Goal: Task Accomplishment & Management: Manage account settings

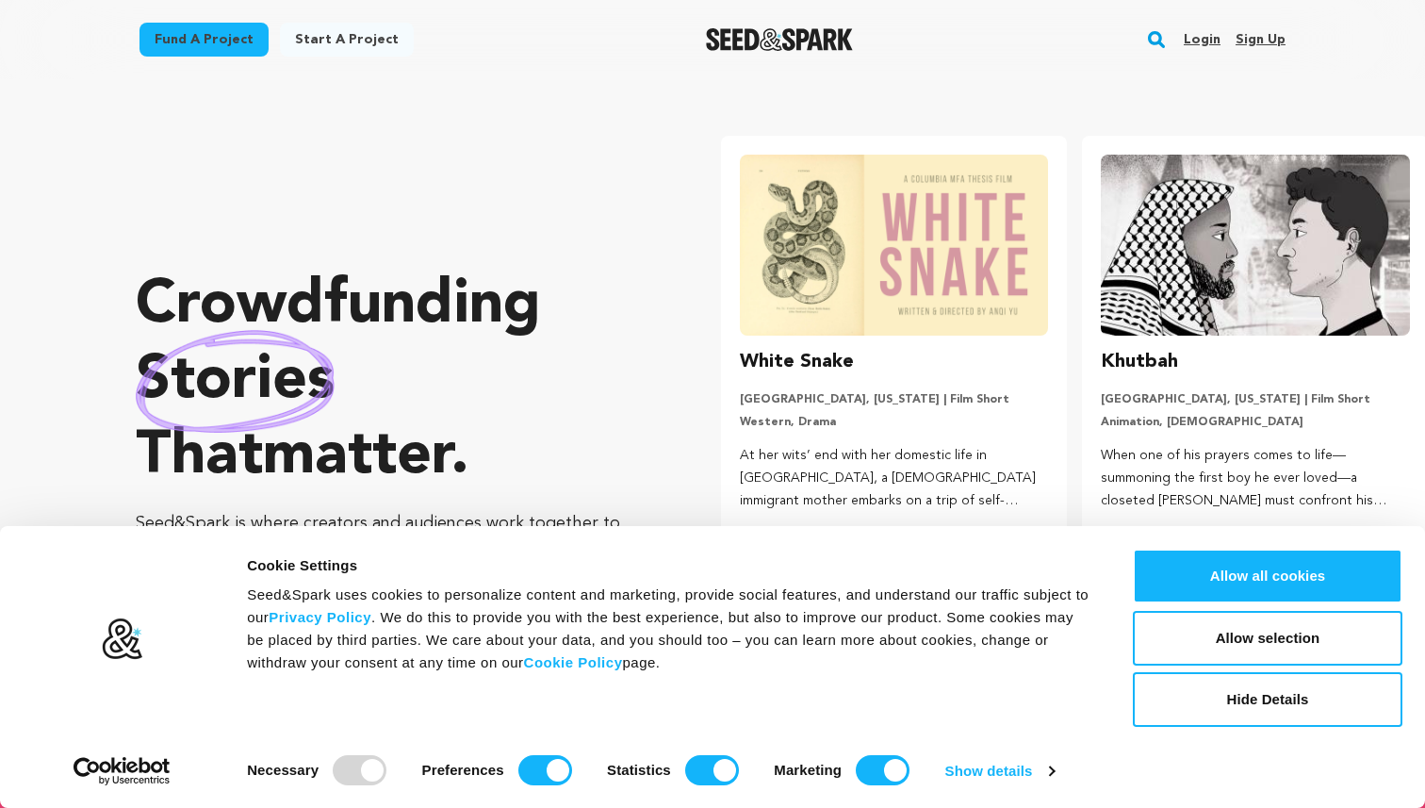
click at [1211, 34] on link "Login" at bounding box center [1202, 40] width 37 height 30
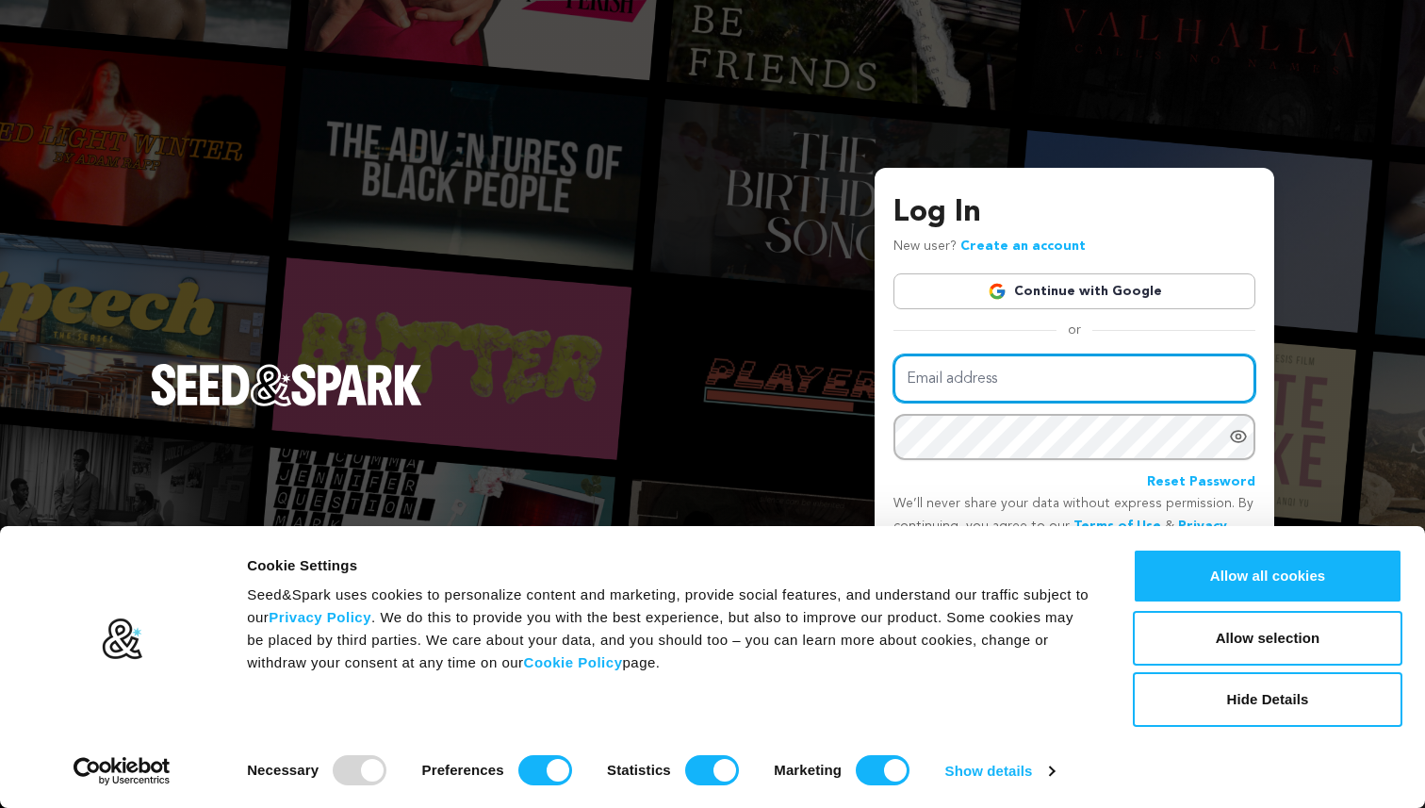
click at [985, 387] on input "Email address" at bounding box center [1074, 378] width 362 height 48
type input "[EMAIL_ADDRESS][DOMAIN_NAME]"
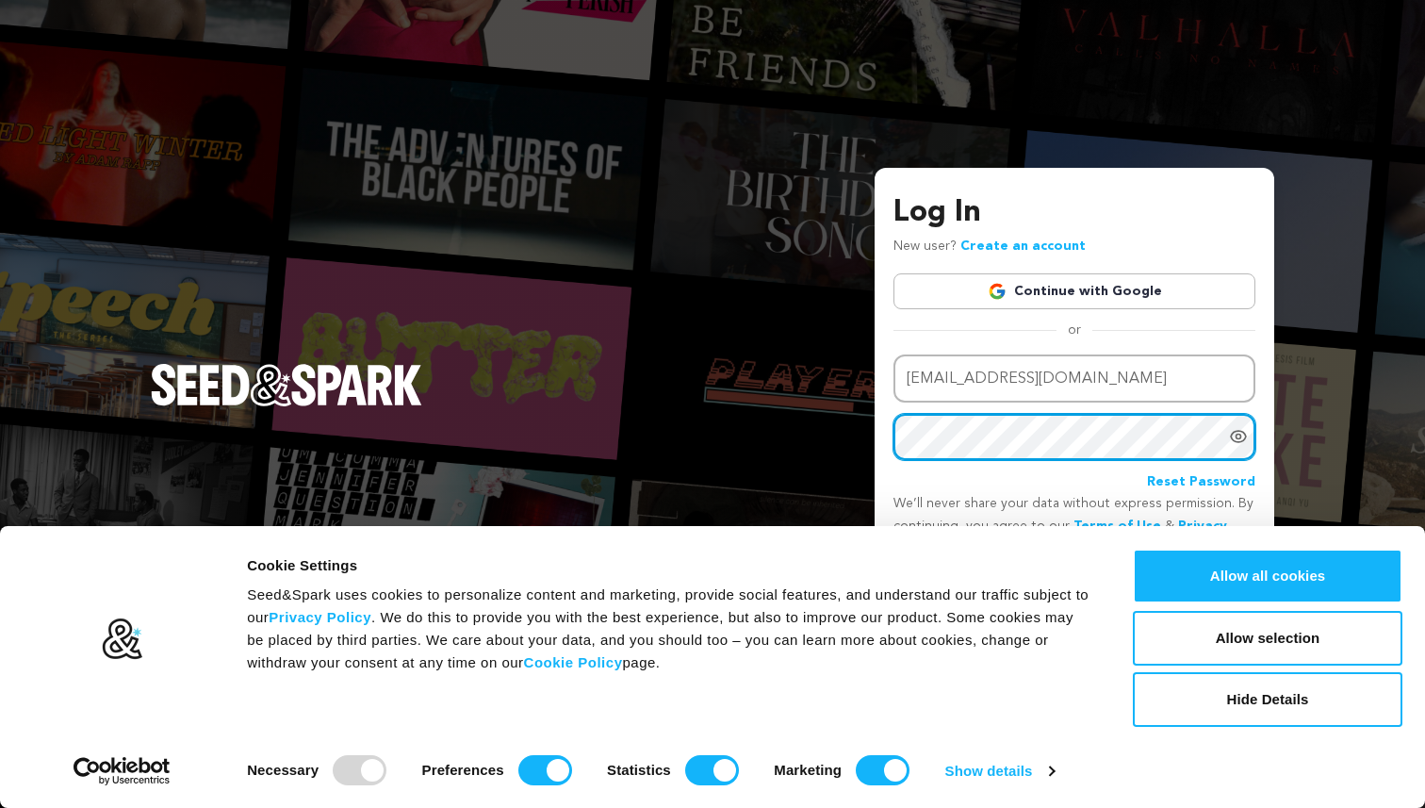
click at [1188, 576] on button "Login" at bounding box center [1221, 593] width 67 height 34
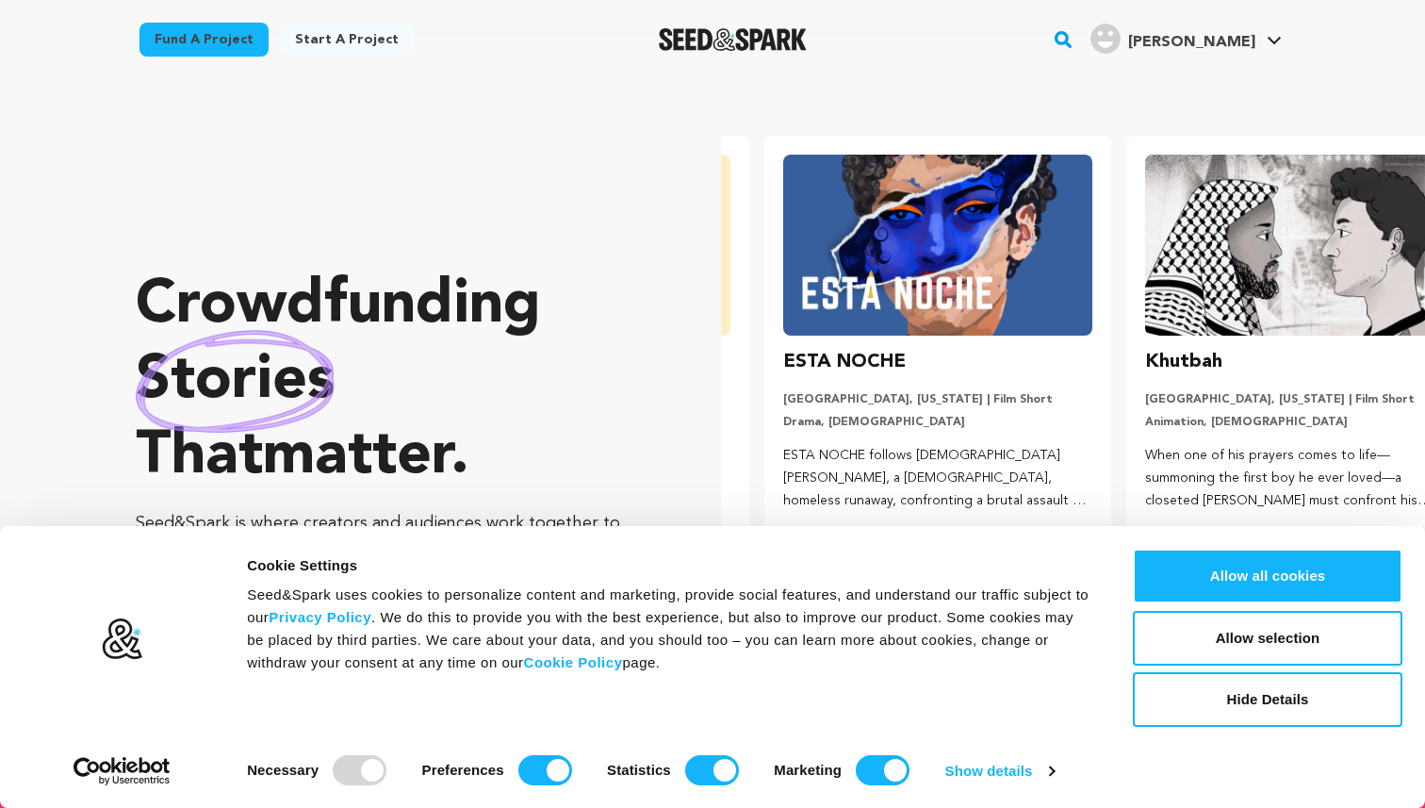
scroll to position [0, 376]
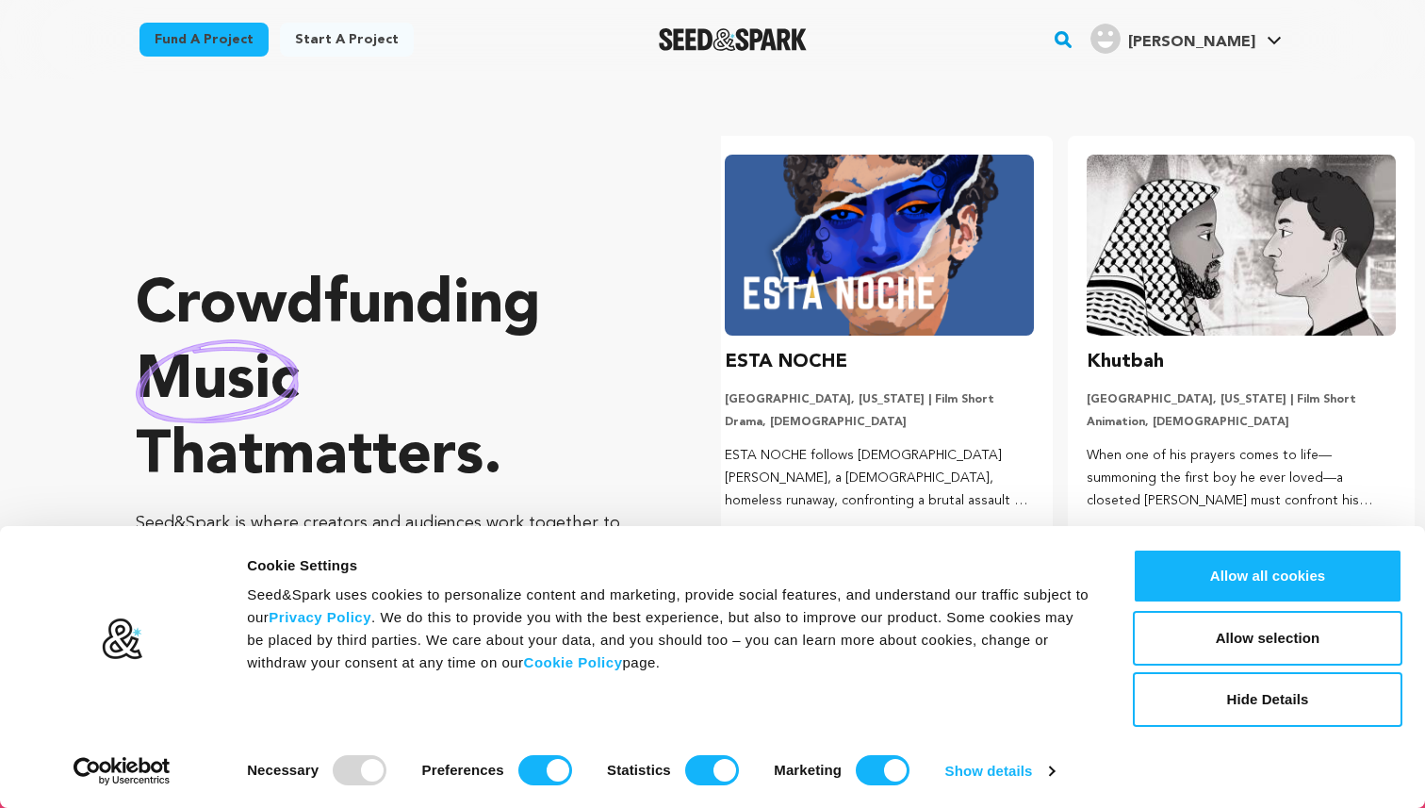
click at [653, 428] on div "Crowdfunding music that matters . Seed&Spark is where creators and audiences wo…" at bounding box center [780, 429] width 1289 height 625
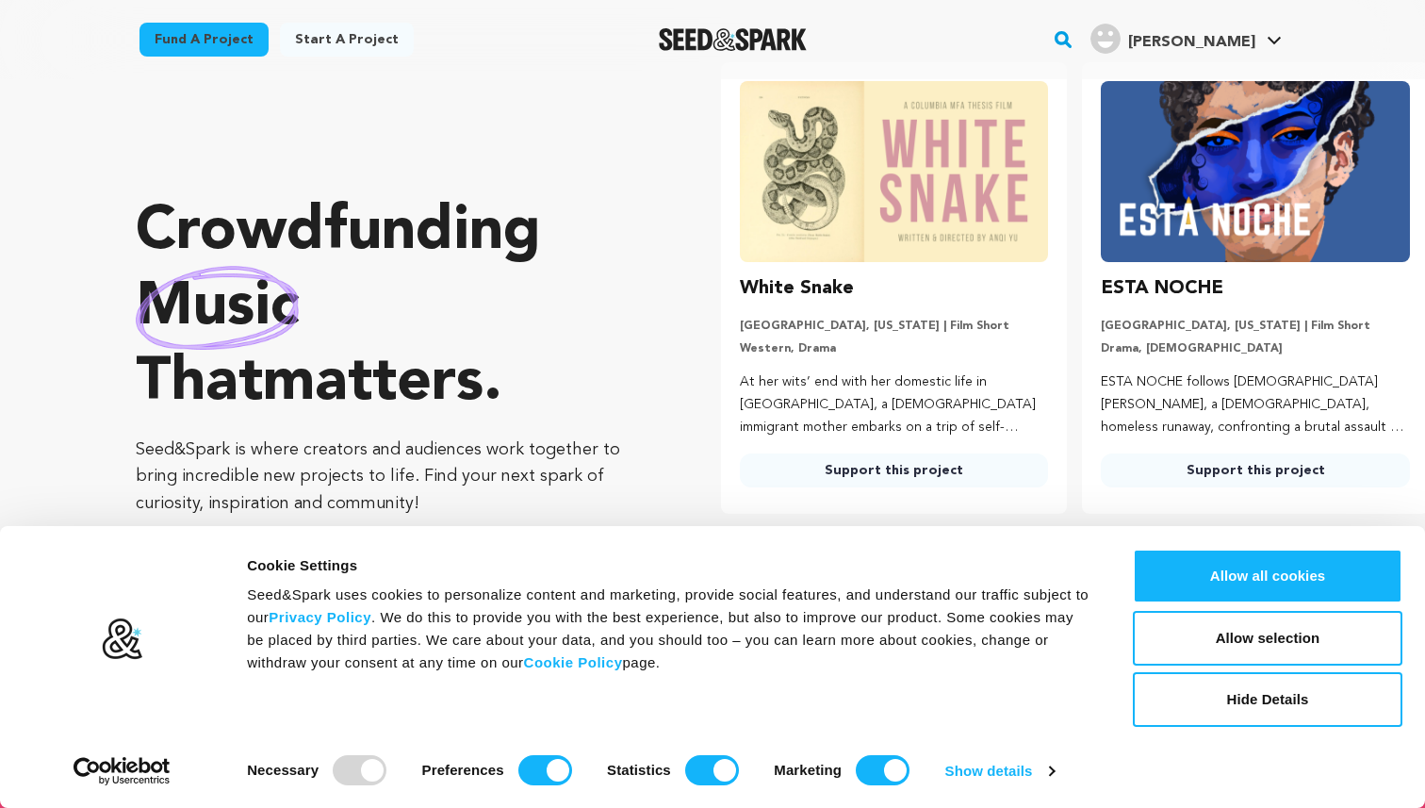
scroll to position [0, 0]
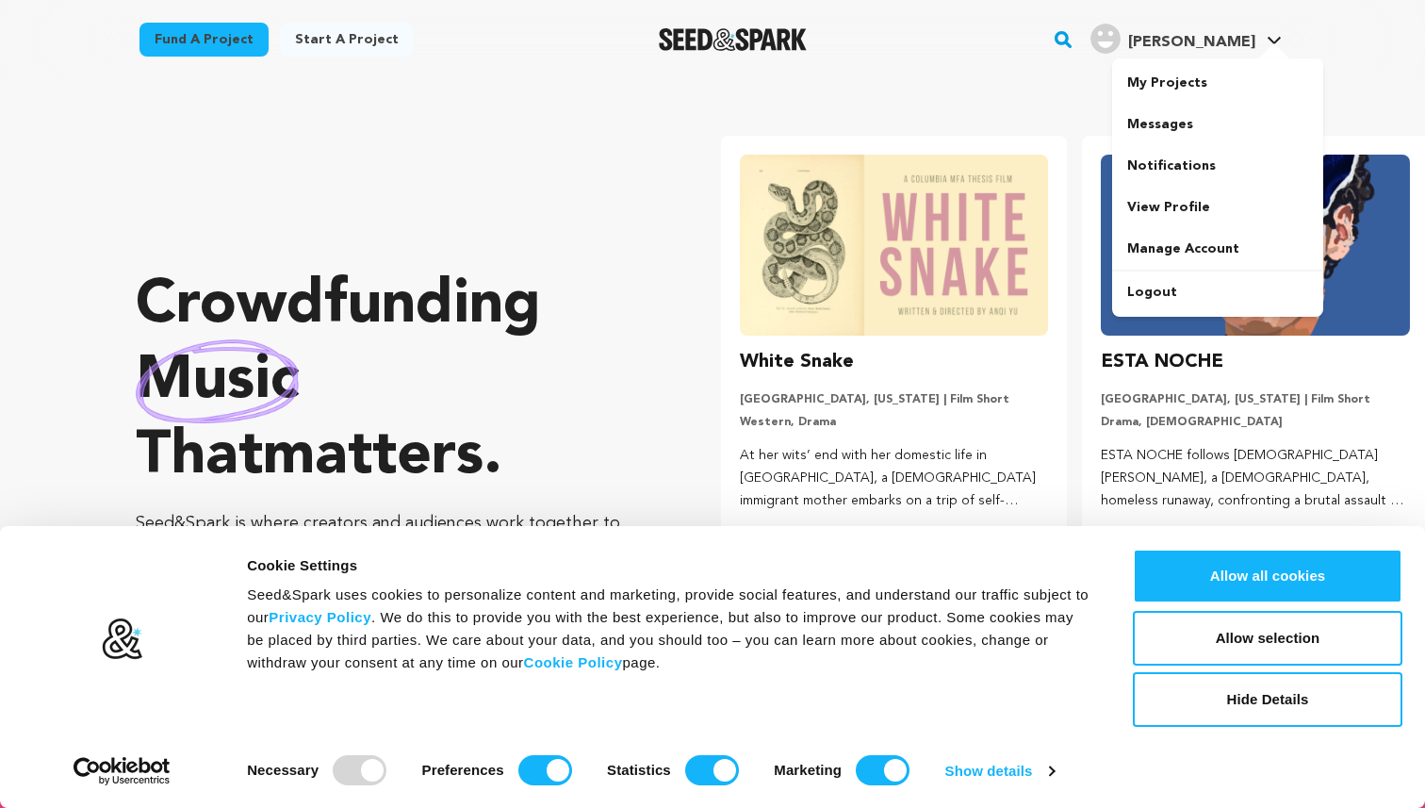
click at [1267, 43] on div at bounding box center [1274, 52] width 38 height 19
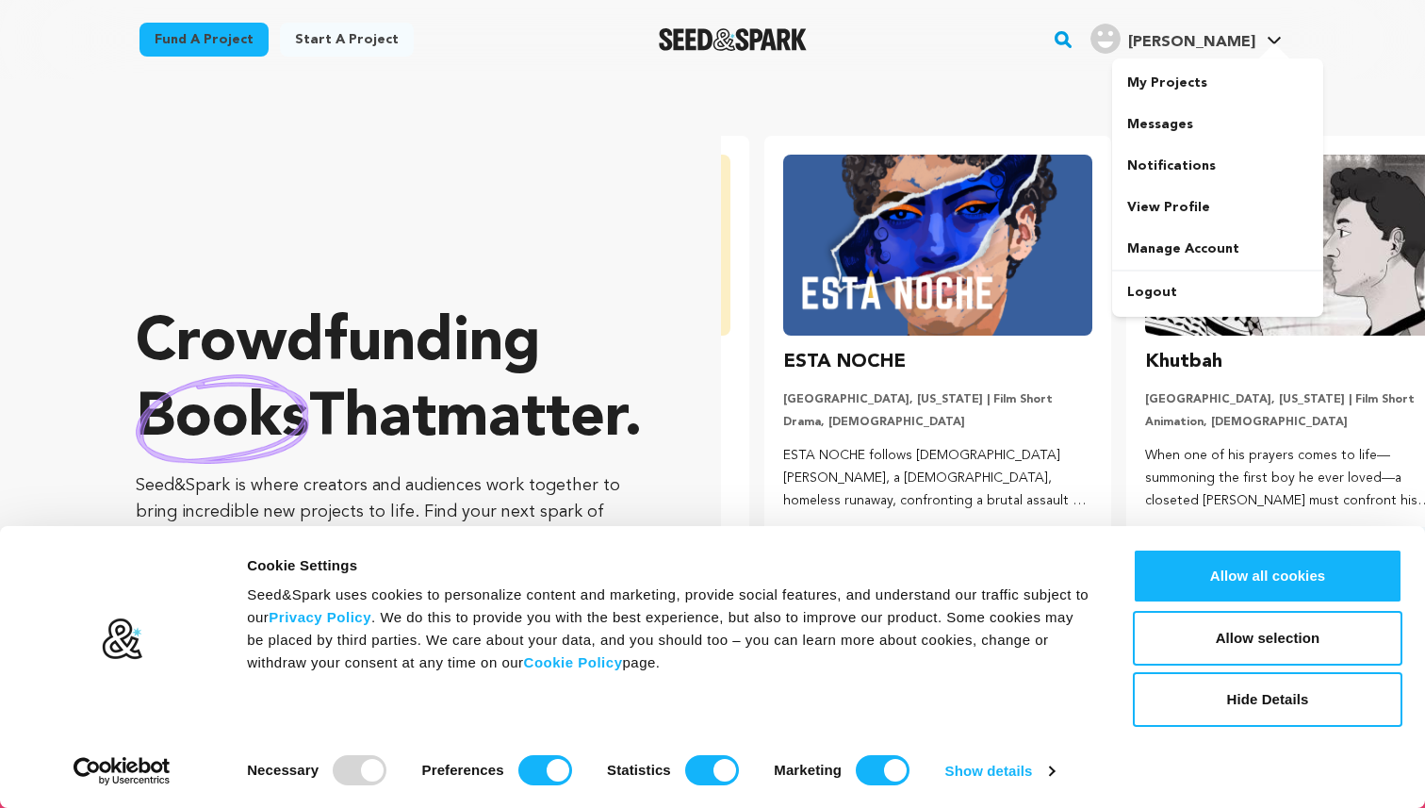
scroll to position [0, 376]
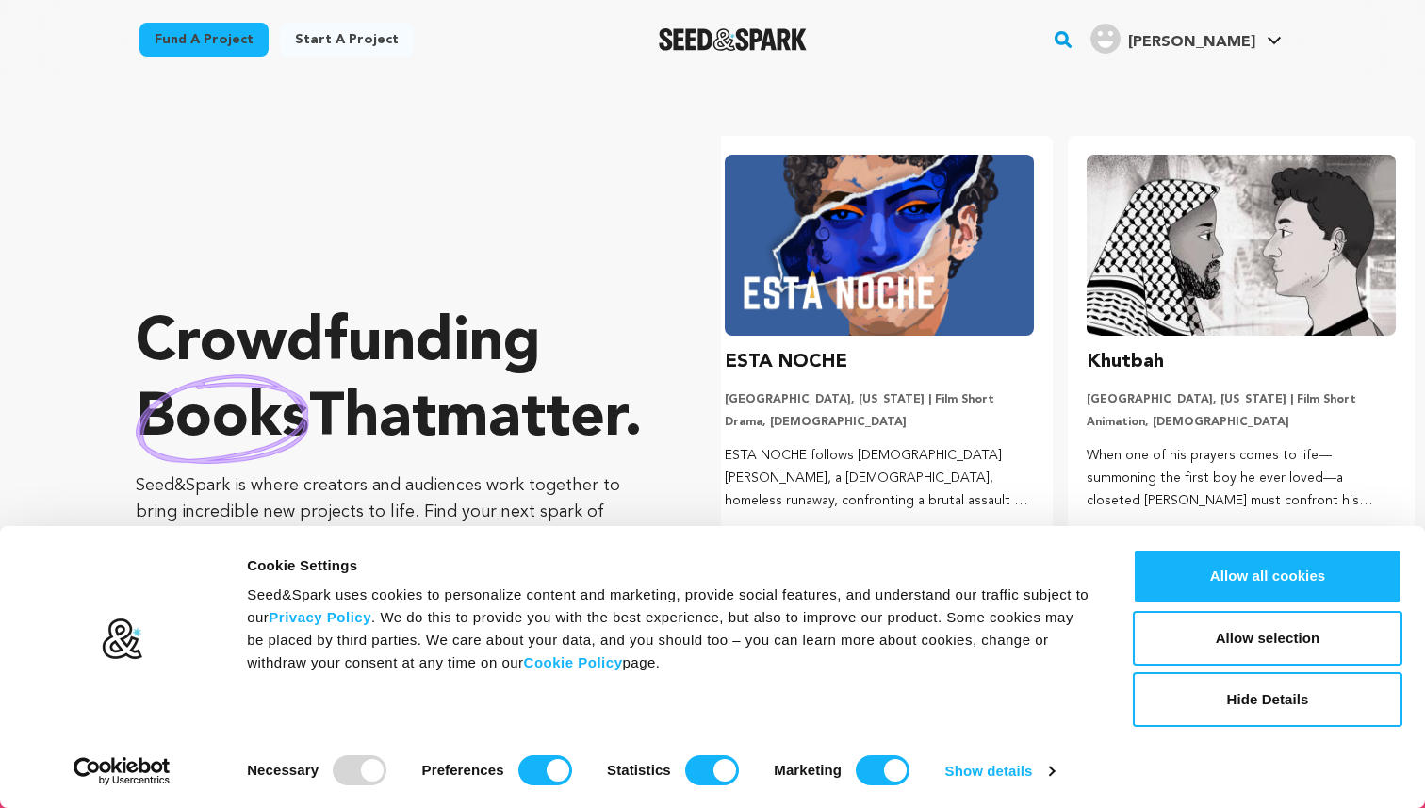
click at [1276, 31] on link "Xavier L. Xavier L." at bounding box center [1186, 37] width 199 height 34
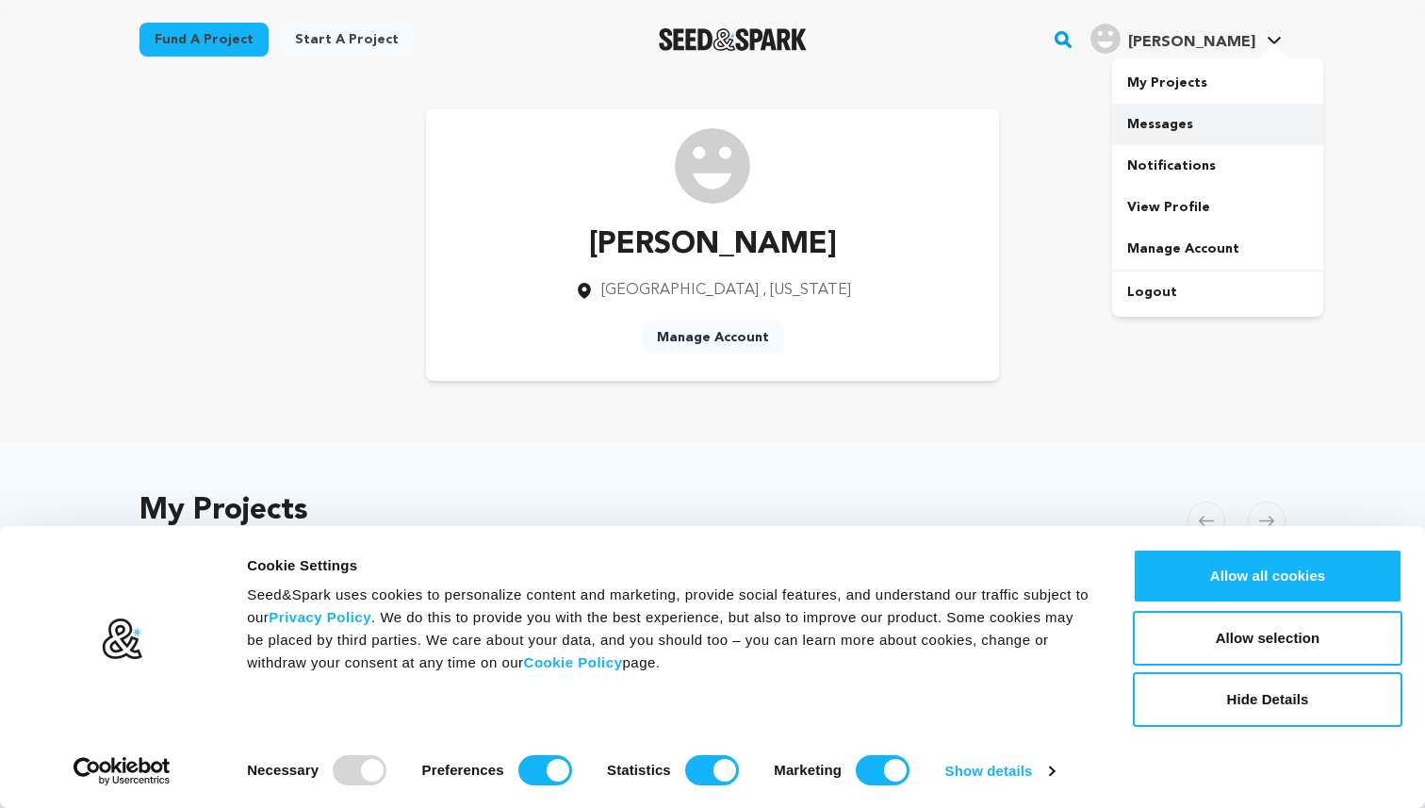
click at [1139, 125] on link "Messages" at bounding box center [1217, 124] width 211 height 41
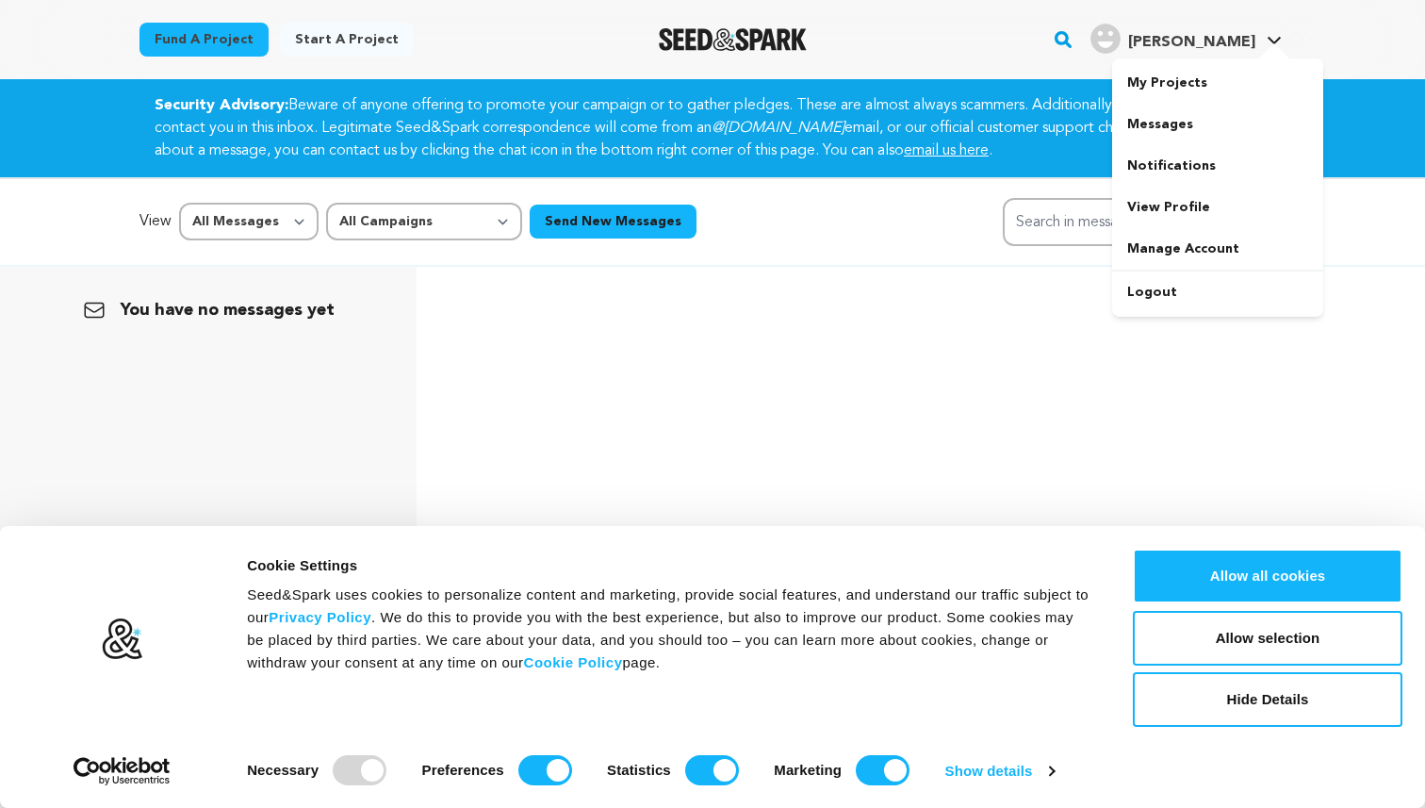
click at [1229, 40] on span "[PERSON_NAME]" at bounding box center [1191, 42] width 127 height 15
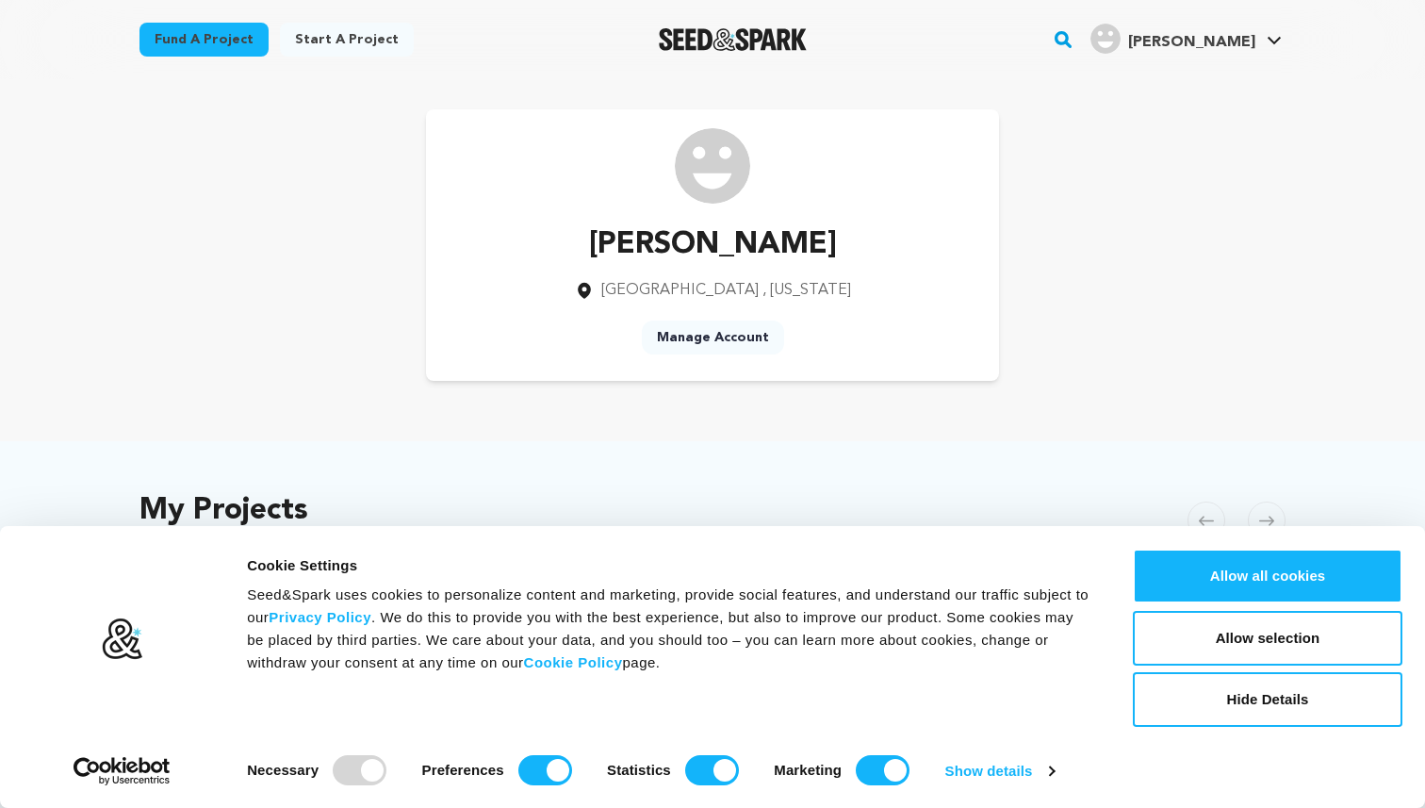
click at [1229, 40] on span "[PERSON_NAME]" at bounding box center [1191, 42] width 127 height 15
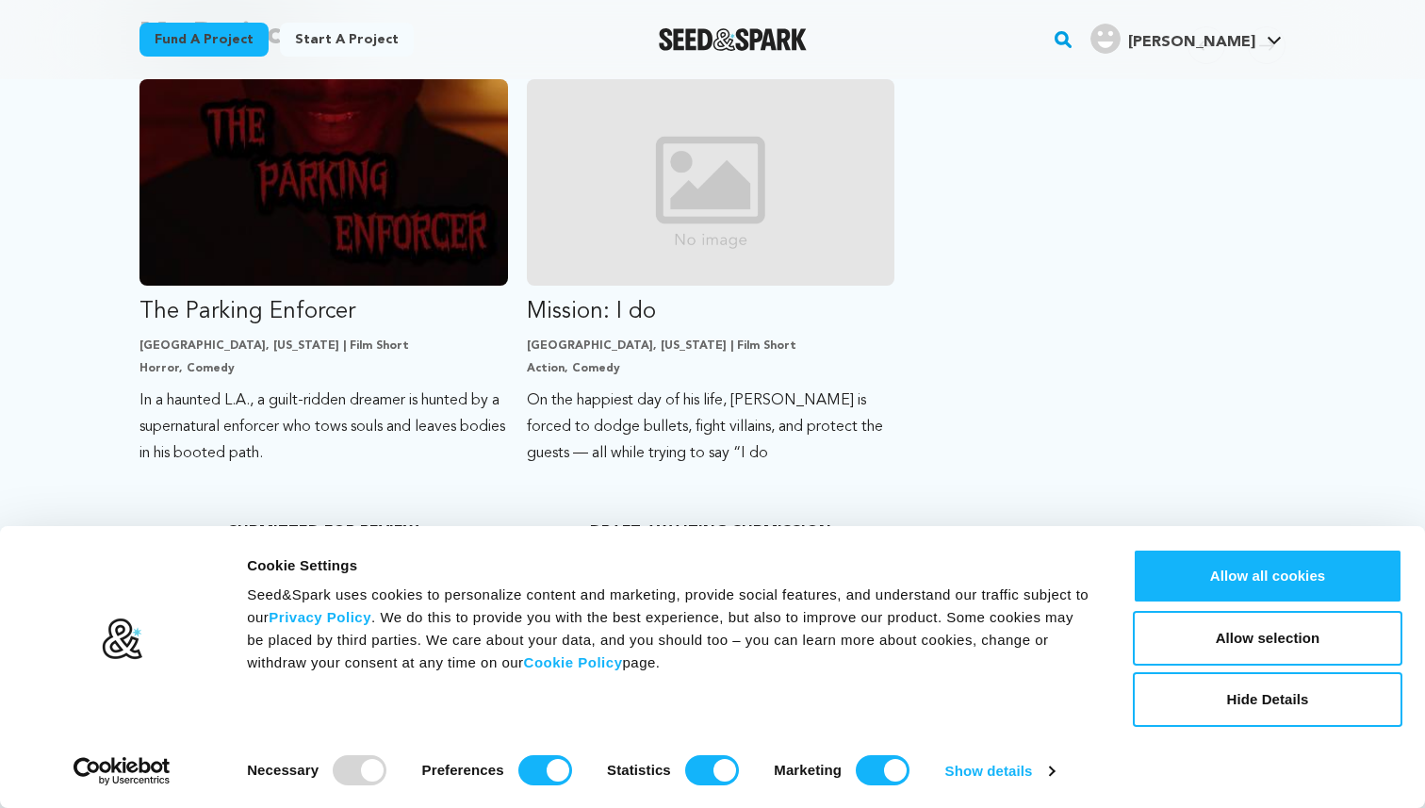
scroll to position [560, 0]
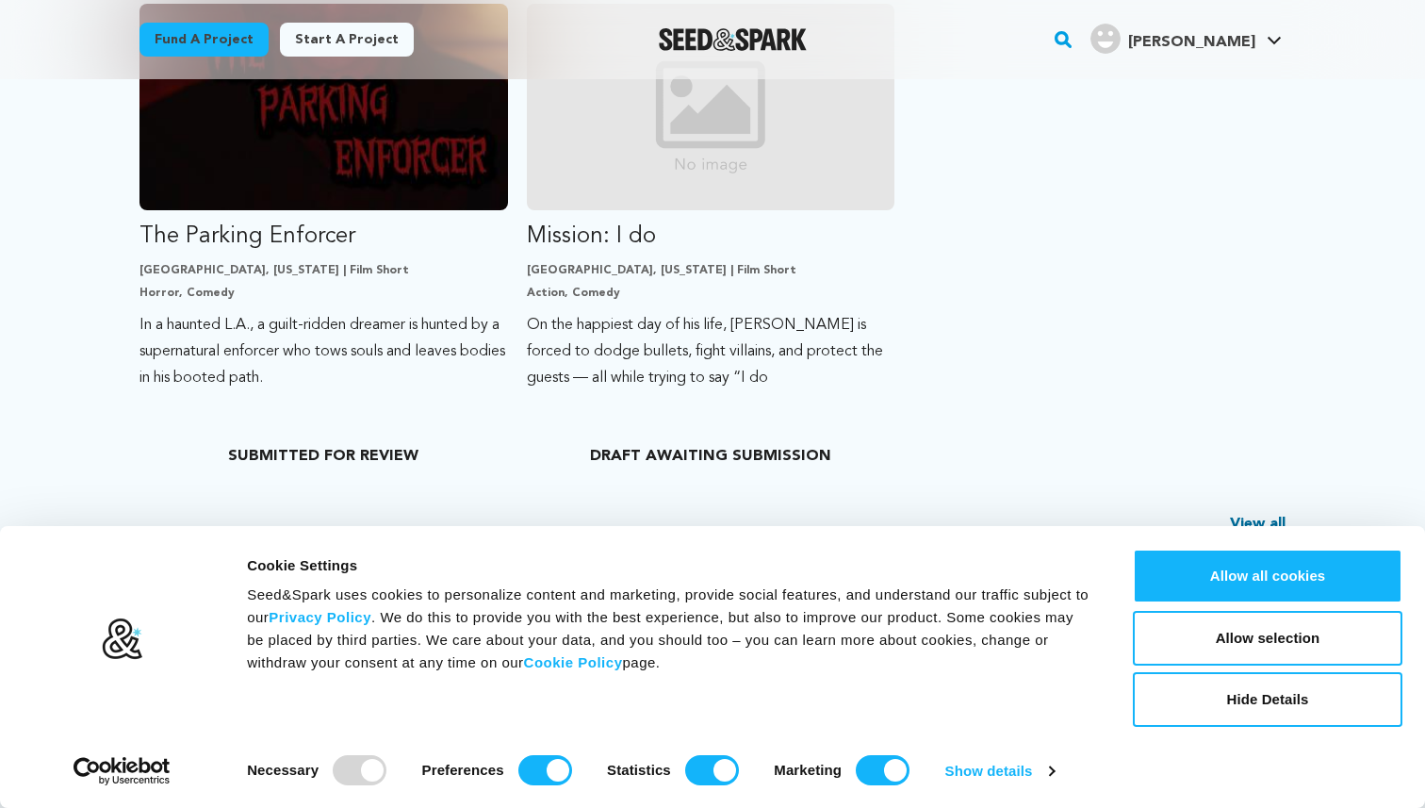
scroll to position [462, 0]
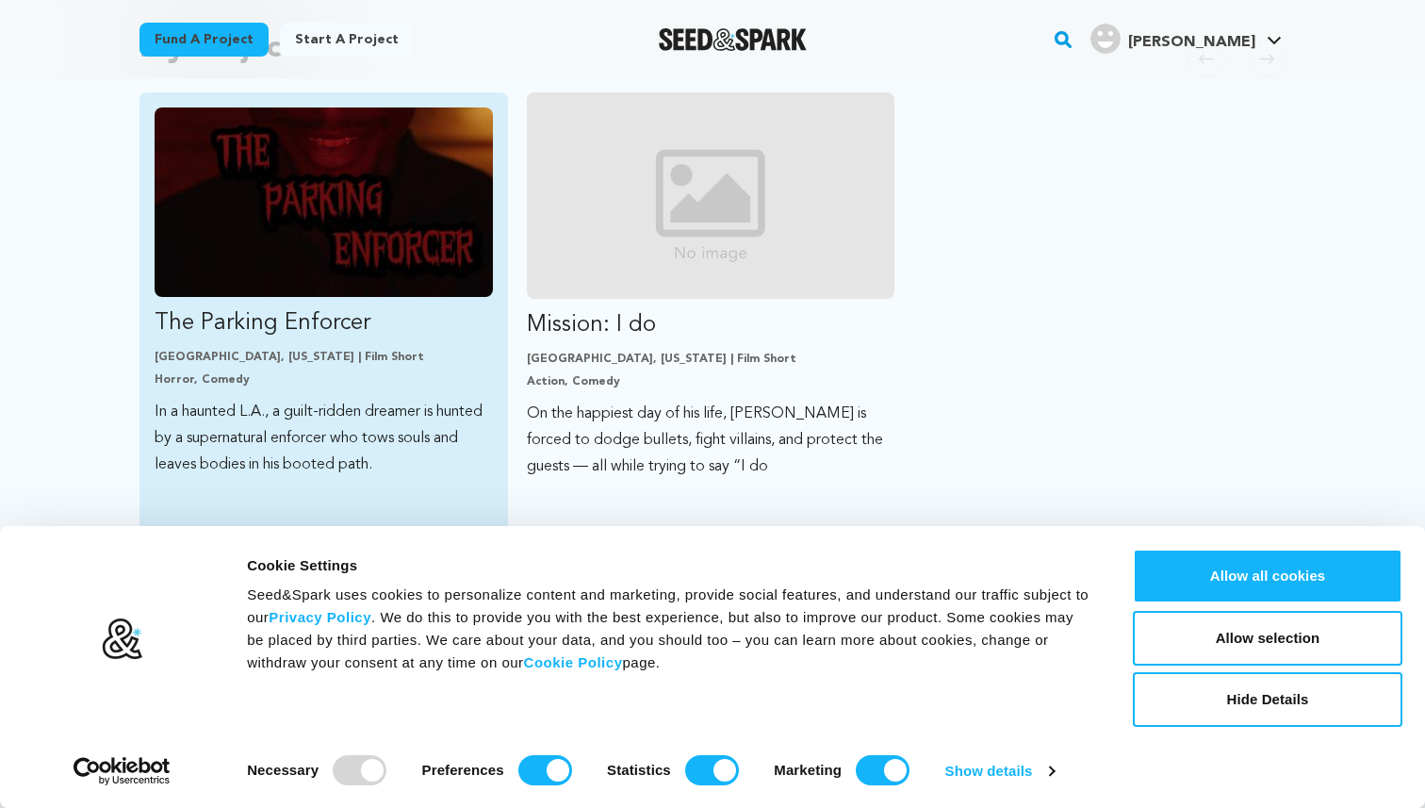
click at [284, 364] on p "[GEOGRAPHIC_DATA], [US_STATE] | Film Short" at bounding box center [324, 357] width 338 height 15
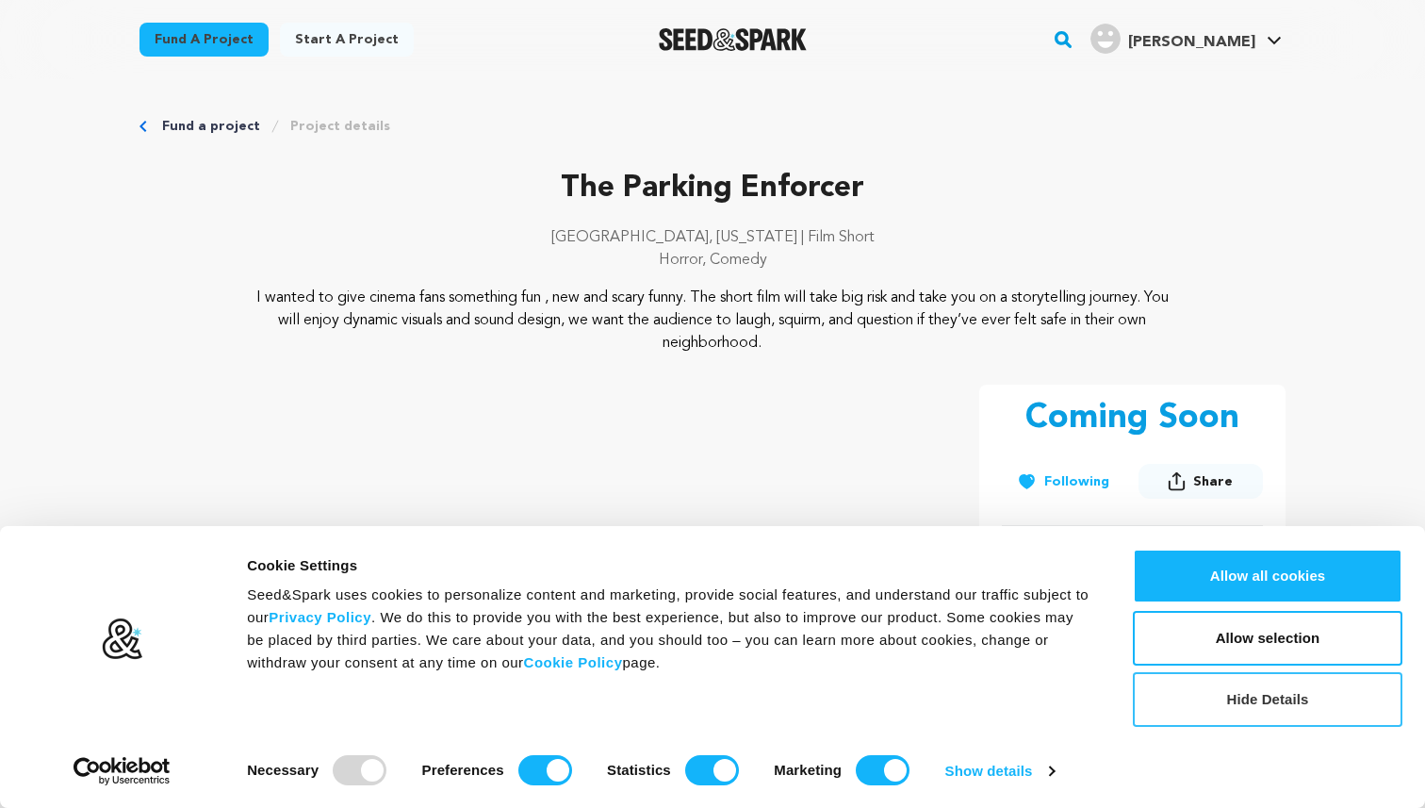
click at [1232, 694] on button "Hide Details" at bounding box center [1268, 699] width 270 height 55
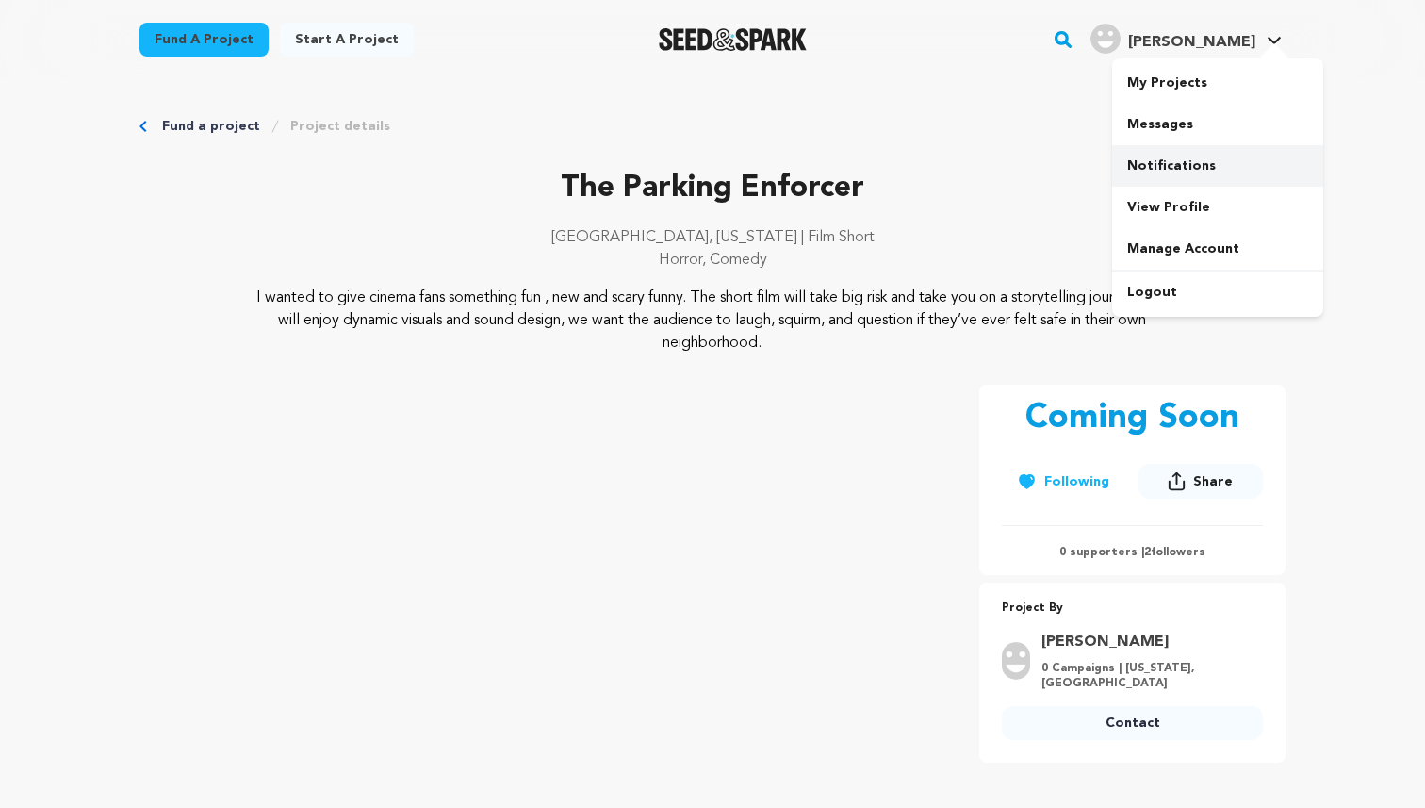
click at [1157, 173] on link "Notifications" at bounding box center [1217, 165] width 211 height 41
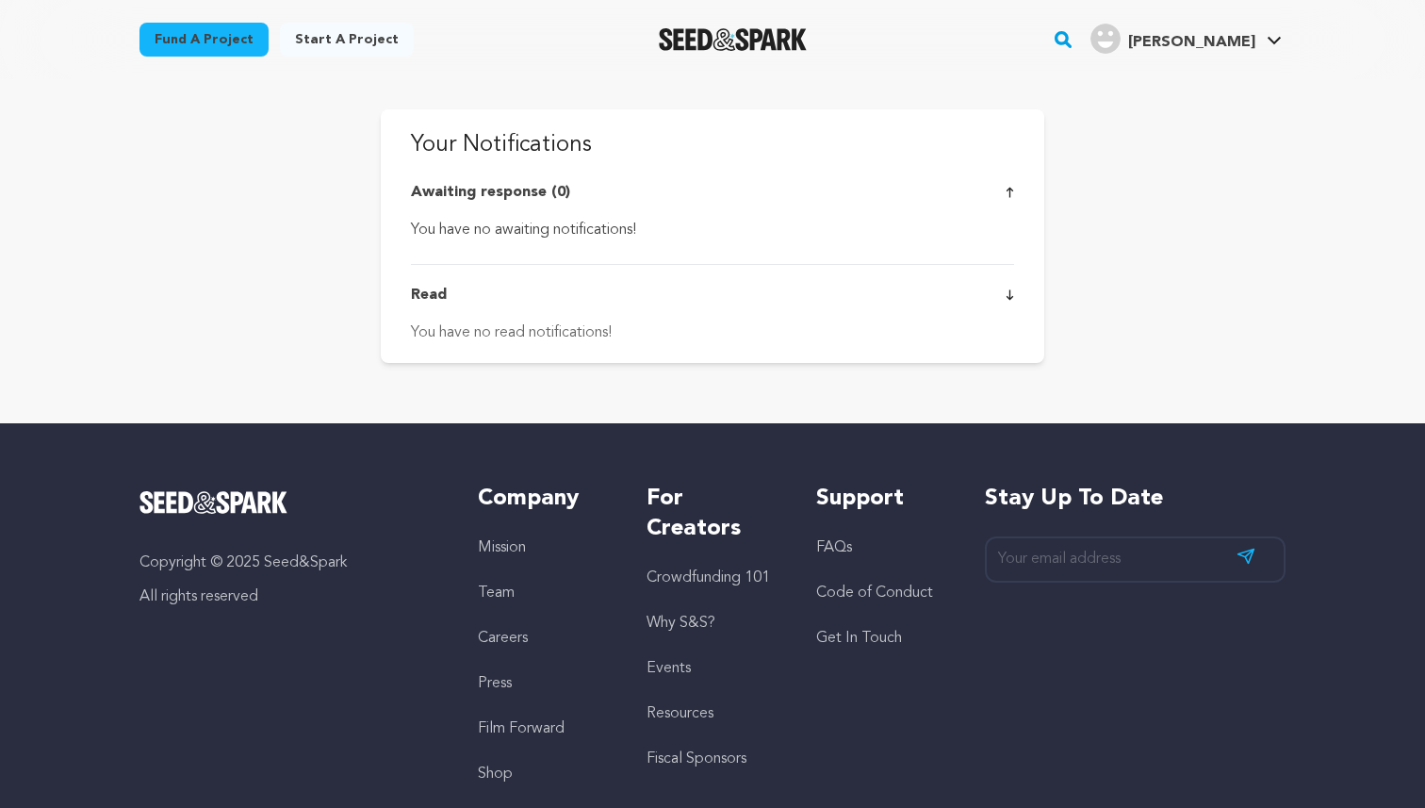
click at [1005, 287] on div "Read" at bounding box center [712, 295] width 603 height 23
click at [1010, 193] on icon at bounding box center [1009, 192] width 8 height 11
click at [1162, 125] on link "Messages" at bounding box center [1217, 124] width 211 height 41
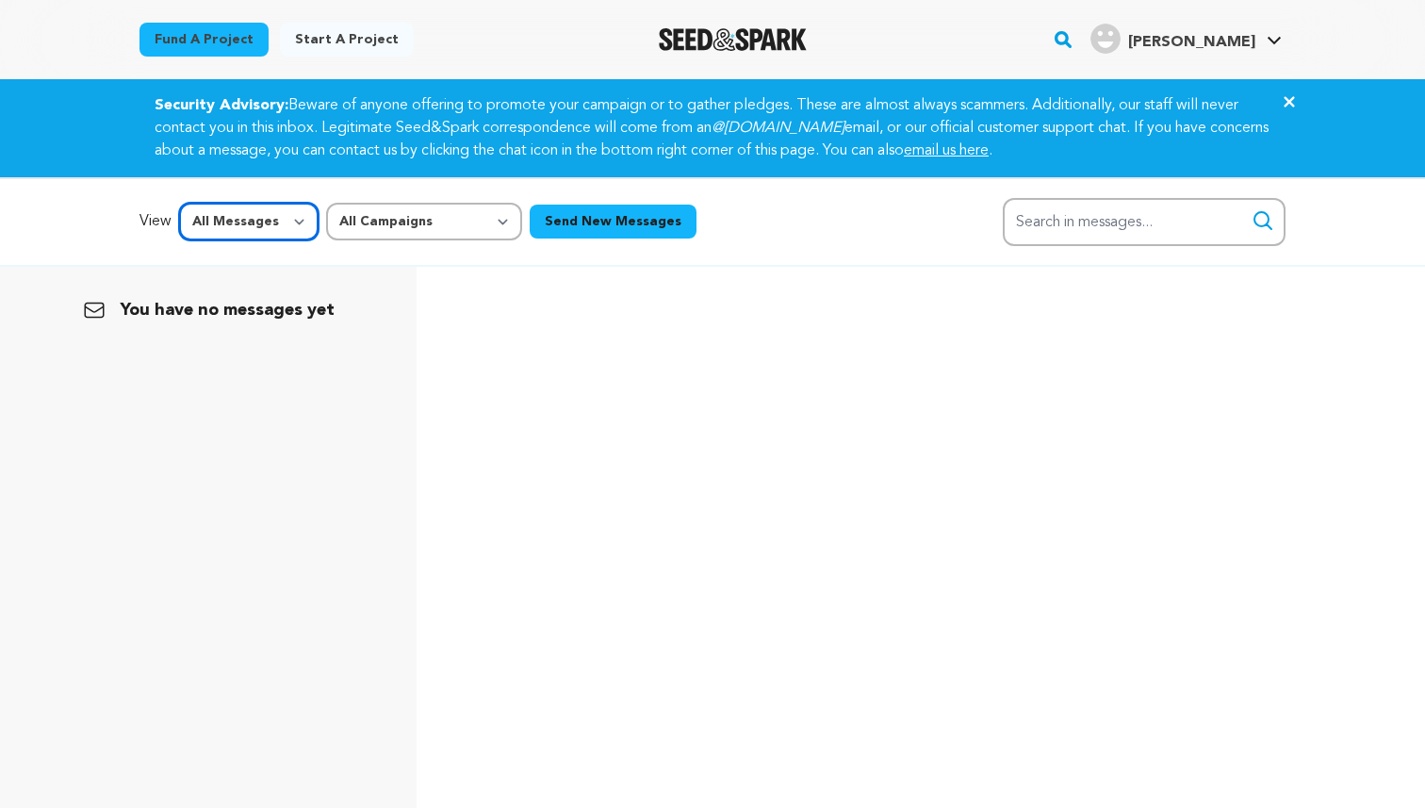
click at [271, 222] on select "All Messages Starred Unread" at bounding box center [248, 222] width 139 height 38
click at [179, 203] on select "All Messages Starred Unread" at bounding box center [248, 222] width 139 height 38
click at [234, 226] on select "All Messages Starred Unread" at bounding box center [248, 222] width 139 height 38
select select "starred"
click at [179, 203] on select "All Messages Starred Unread" at bounding box center [248, 222] width 139 height 38
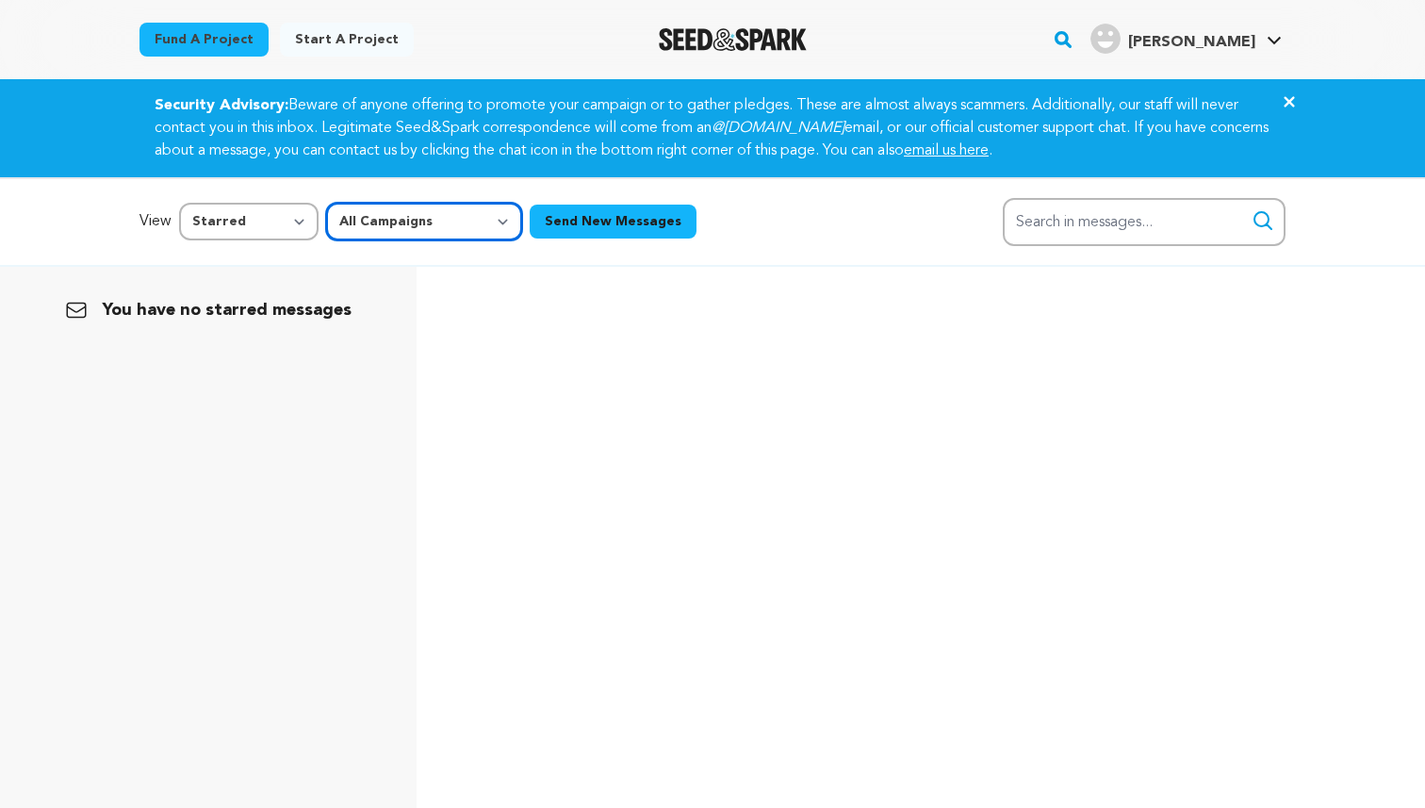
click at [413, 217] on select "All Campaigns The Parking Enforcer Mission: I do" at bounding box center [424, 222] width 196 height 38
select select "62778"
click at [326, 203] on select "All Campaigns The Parking Enforcer Mission: I do" at bounding box center [424, 222] width 196 height 38
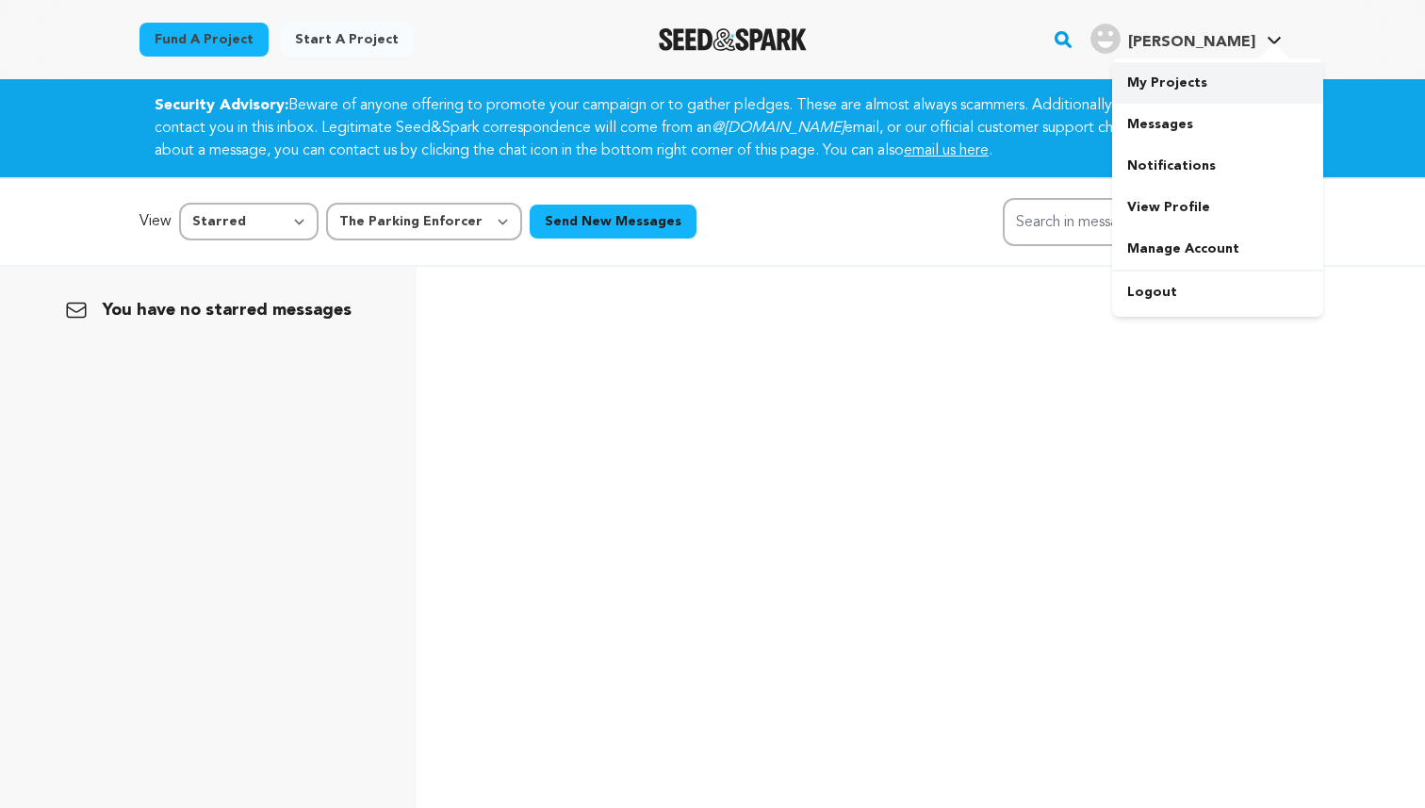
click at [1186, 62] on link "My Projects" at bounding box center [1217, 82] width 211 height 41
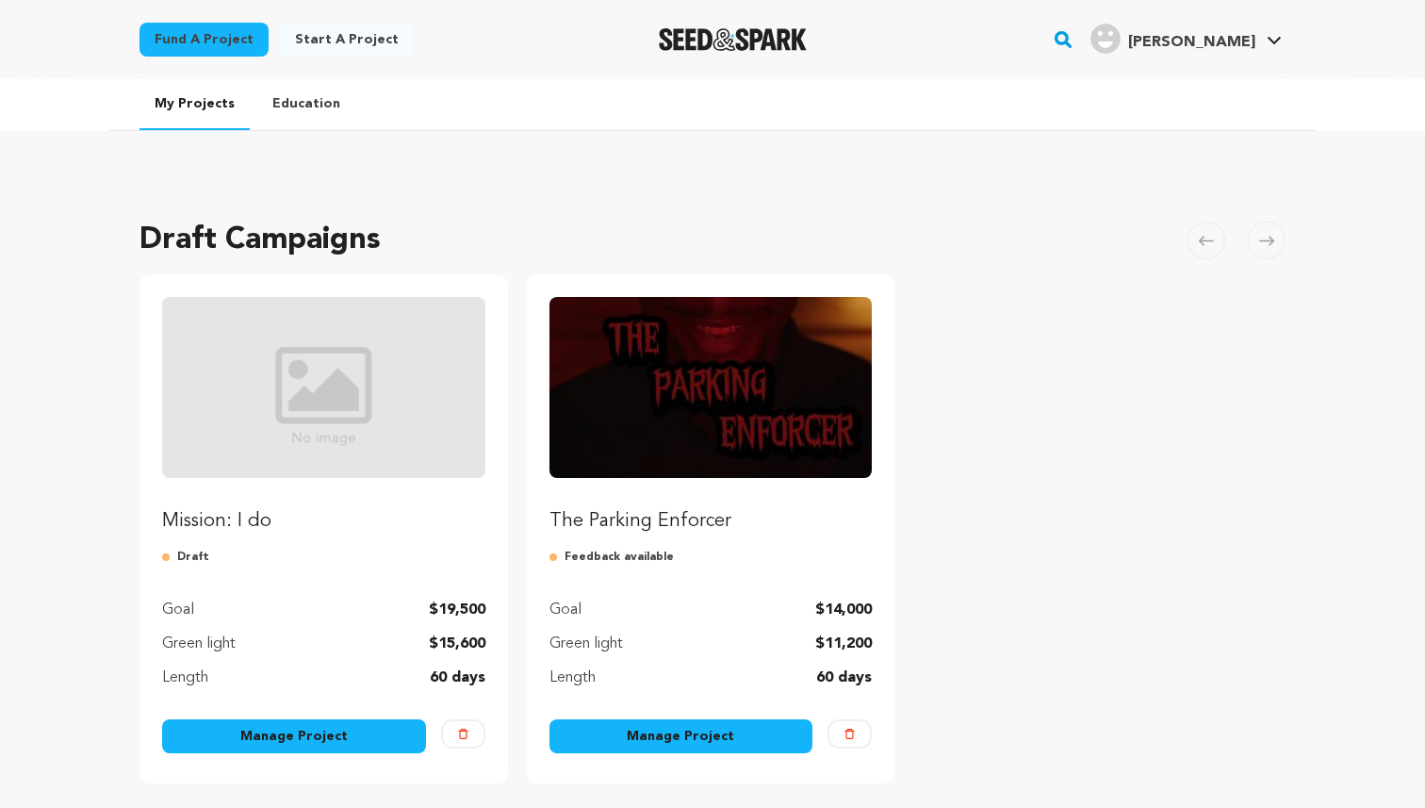
click at [858, 402] on img "Fund The Parking Enforcer" at bounding box center [710, 387] width 323 height 181
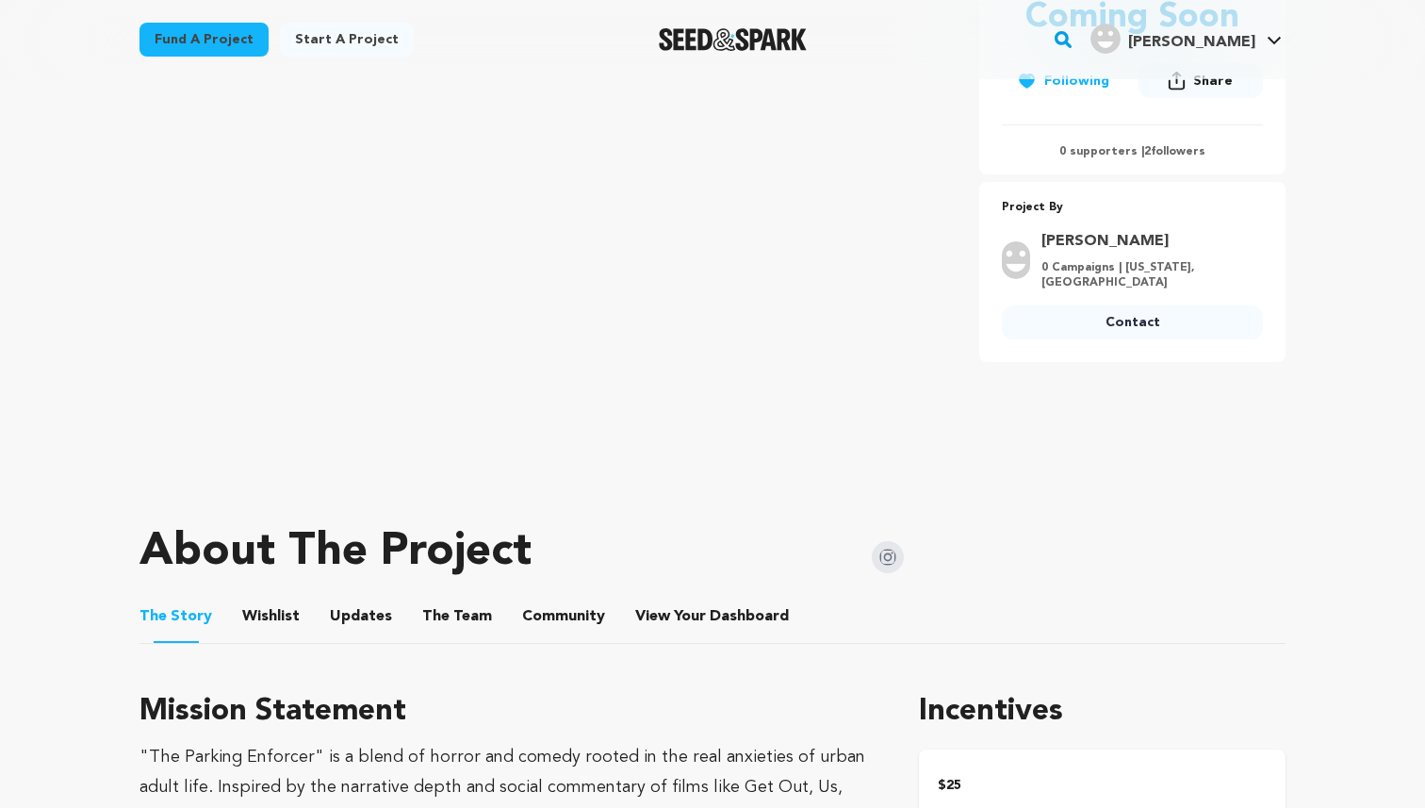
scroll to position [60, 0]
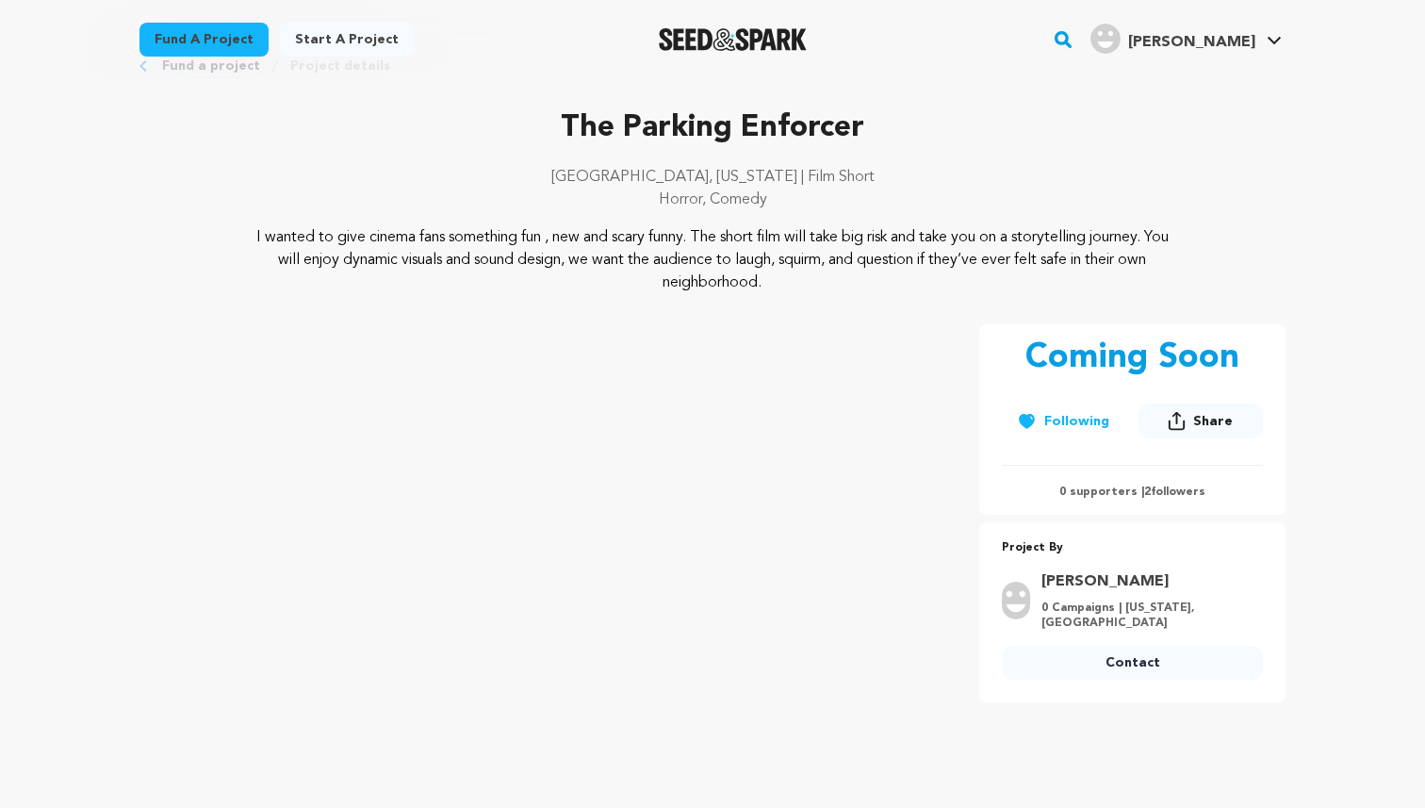
click at [1152, 486] on p "0 supporters | 2 followers" at bounding box center [1132, 491] width 261 height 15
click at [1133, 488] on p "0 supporters | 2 followers" at bounding box center [1132, 491] width 261 height 15
click at [1169, 486] on p "0 supporters | 2 followers" at bounding box center [1132, 491] width 261 height 15
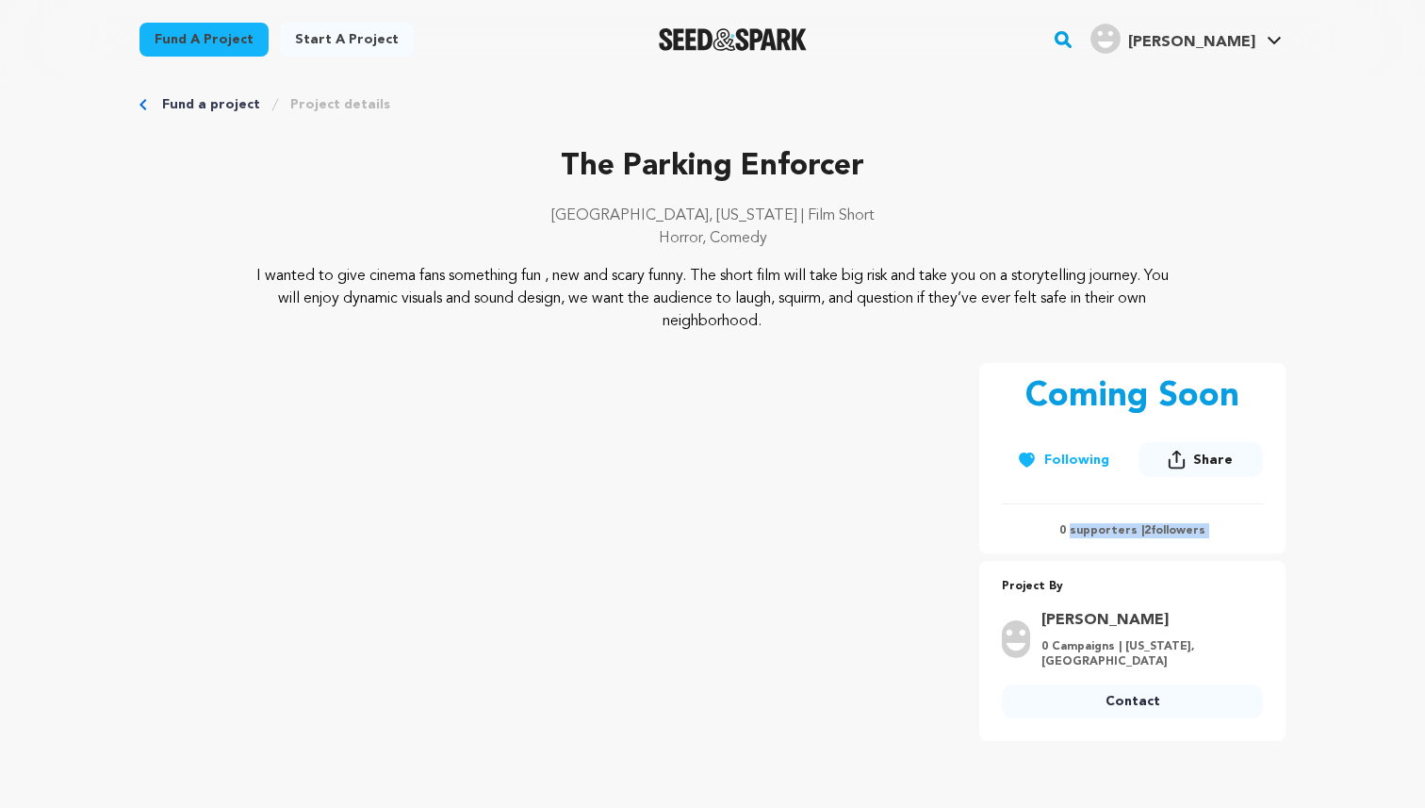
scroll to position [0, 0]
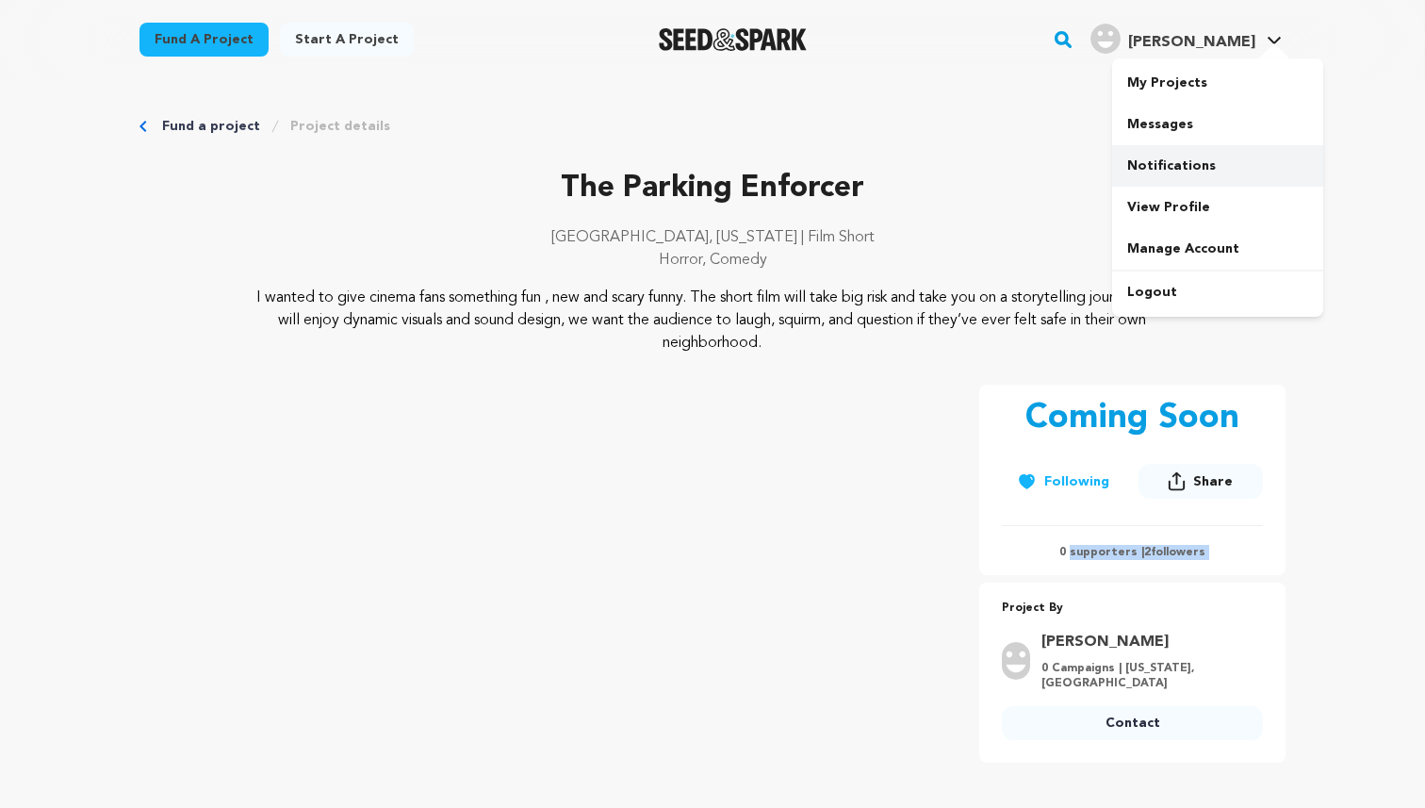
click at [1147, 172] on link "Notifications" at bounding box center [1217, 165] width 211 height 41
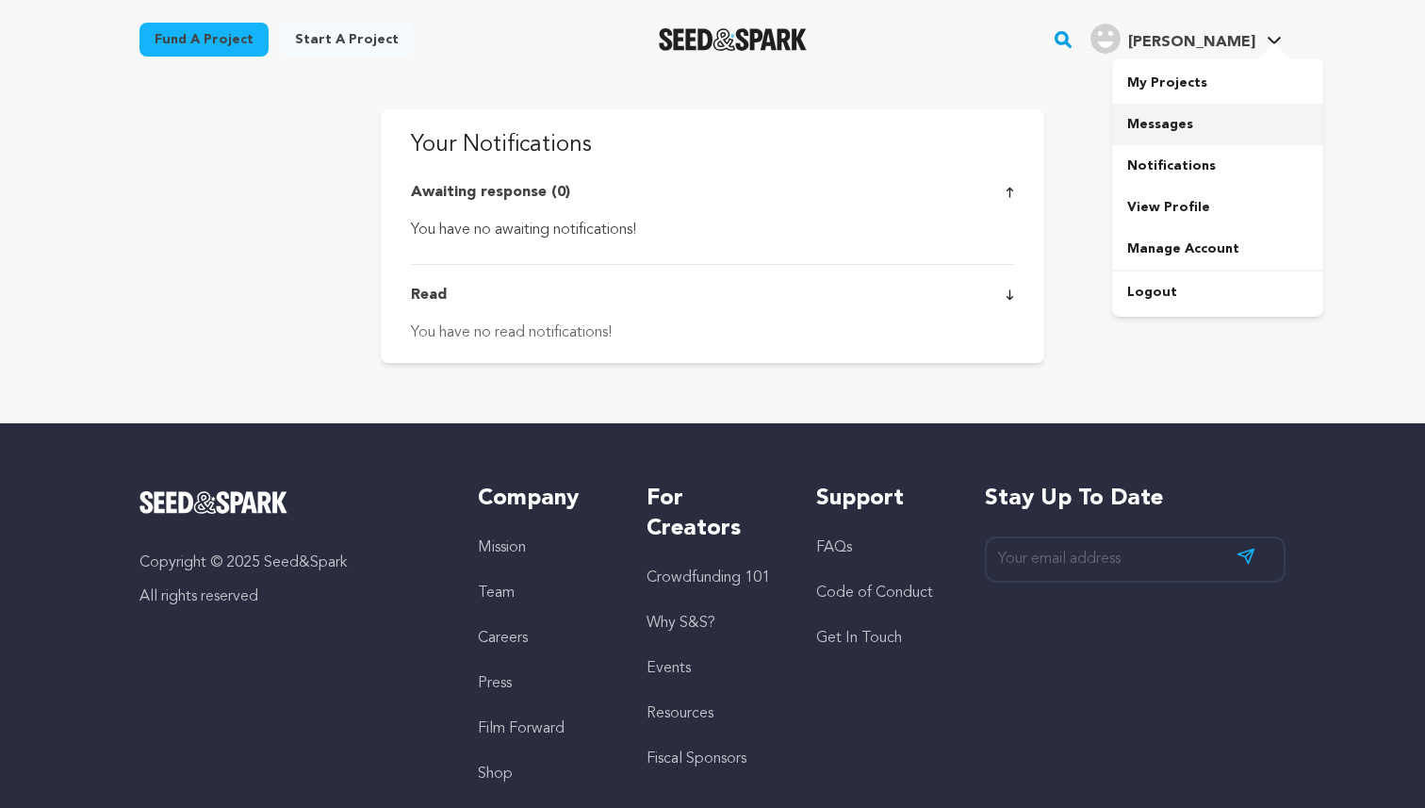
click at [1164, 123] on link "Messages" at bounding box center [1217, 124] width 211 height 41
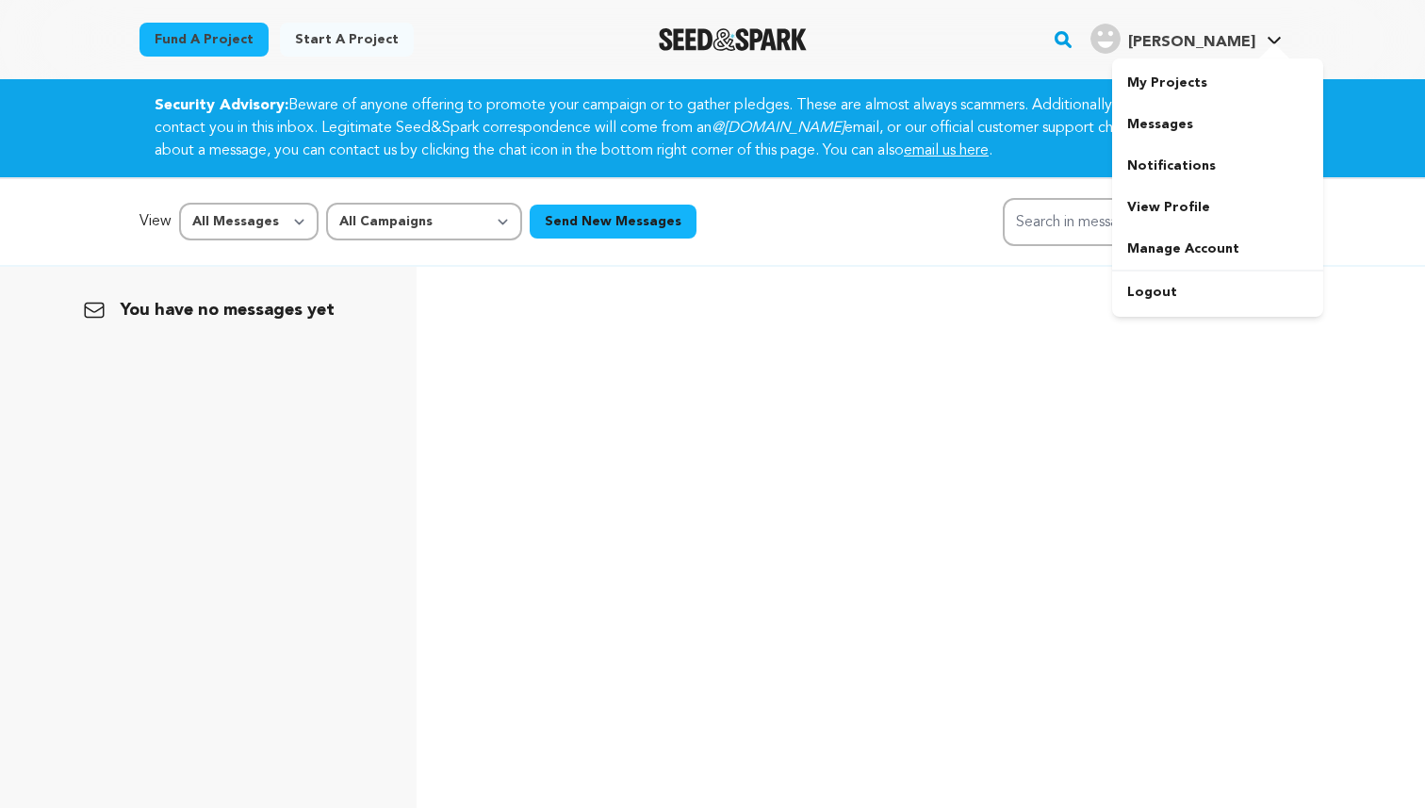
click at [1208, 43] on span "[PERSON_NAME]" at bounding box center [1191, 42] width 127 height 15
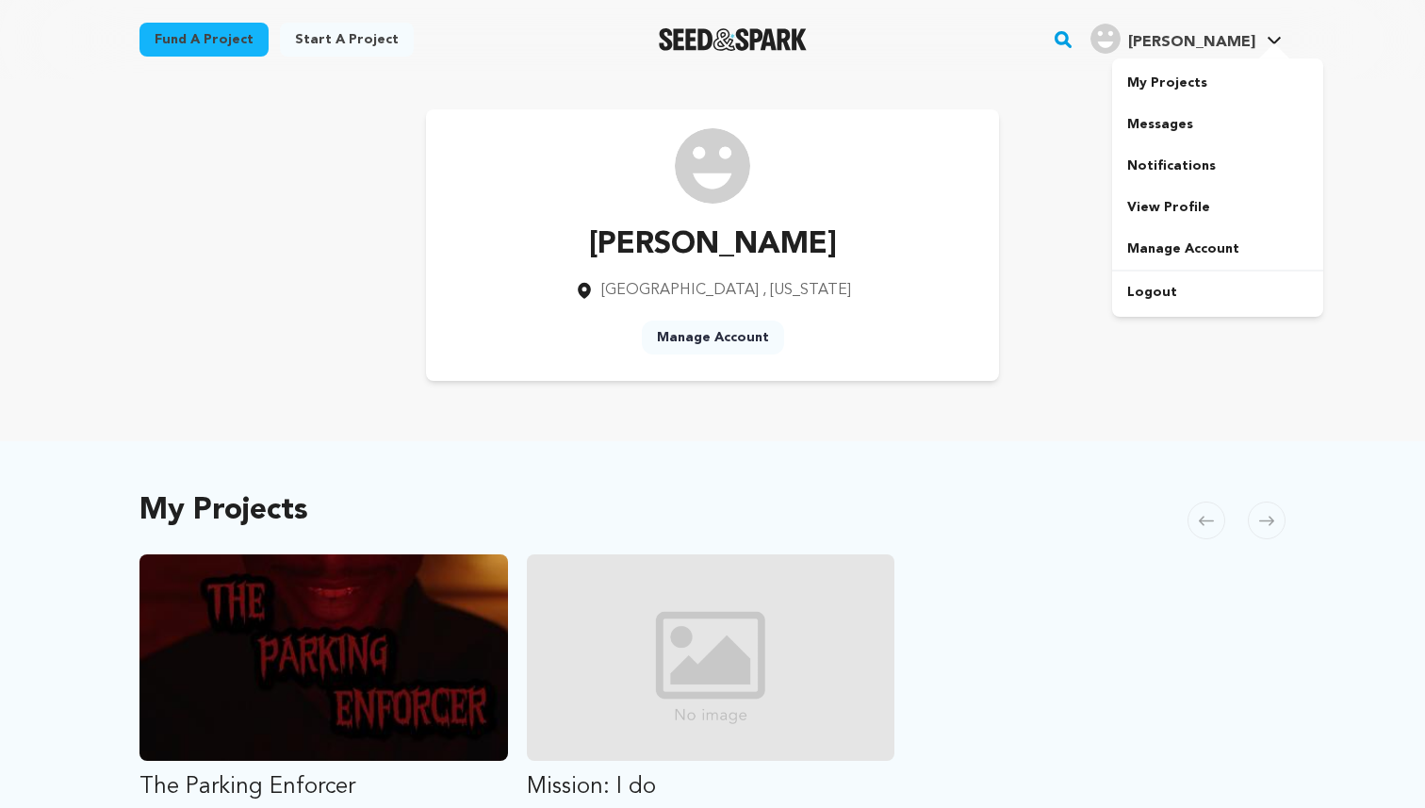
click at [1244, 28] on div "[PERSON_NAME]" at bounding box center [1172, 39] width 165 height 30
click at [1159, 89] on link "My Projects" at bounding box center [1217, 82] width 211 height 41
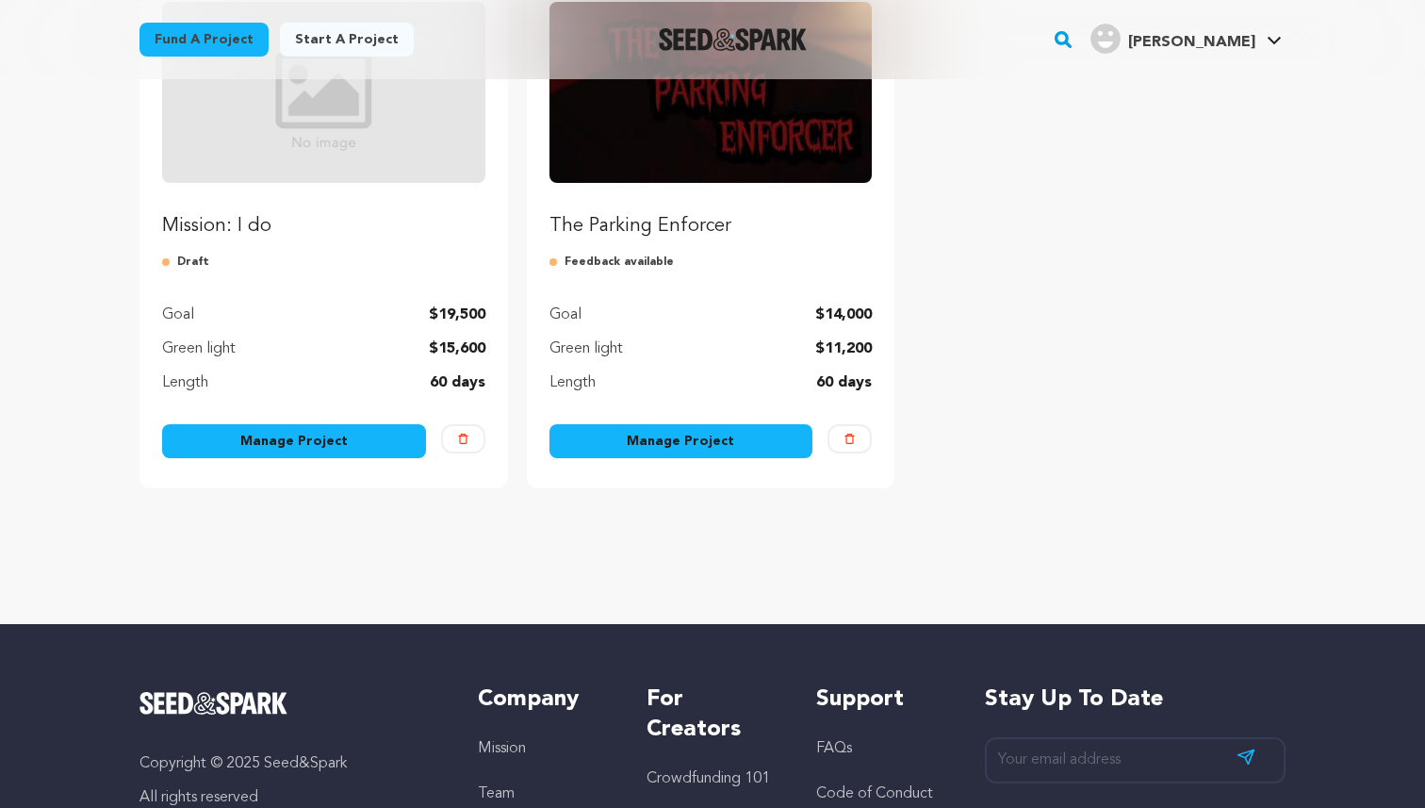
scroll to position [293, 0]
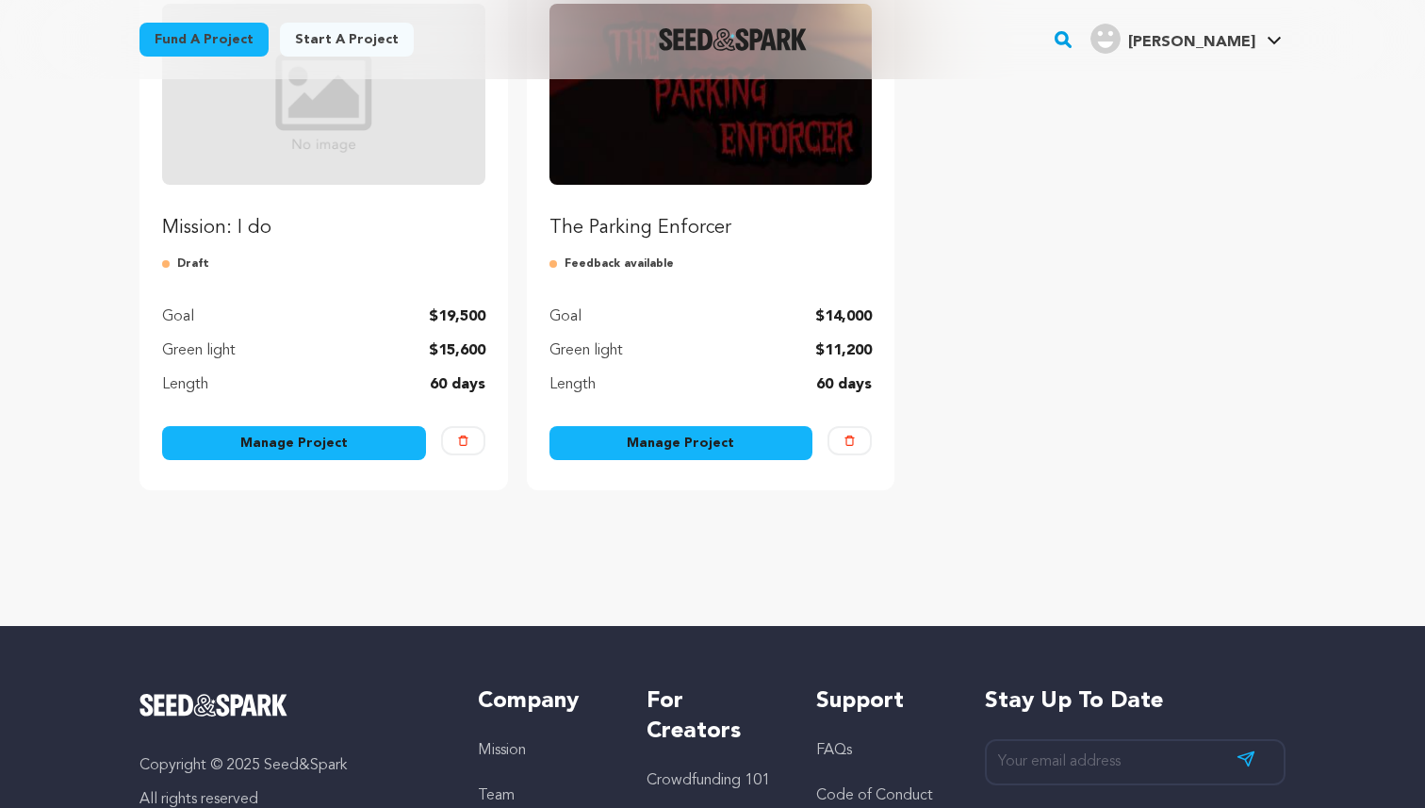
click at [657, 447] on link "Manage Project" at bounding box center [681, 443] width 264 height 34
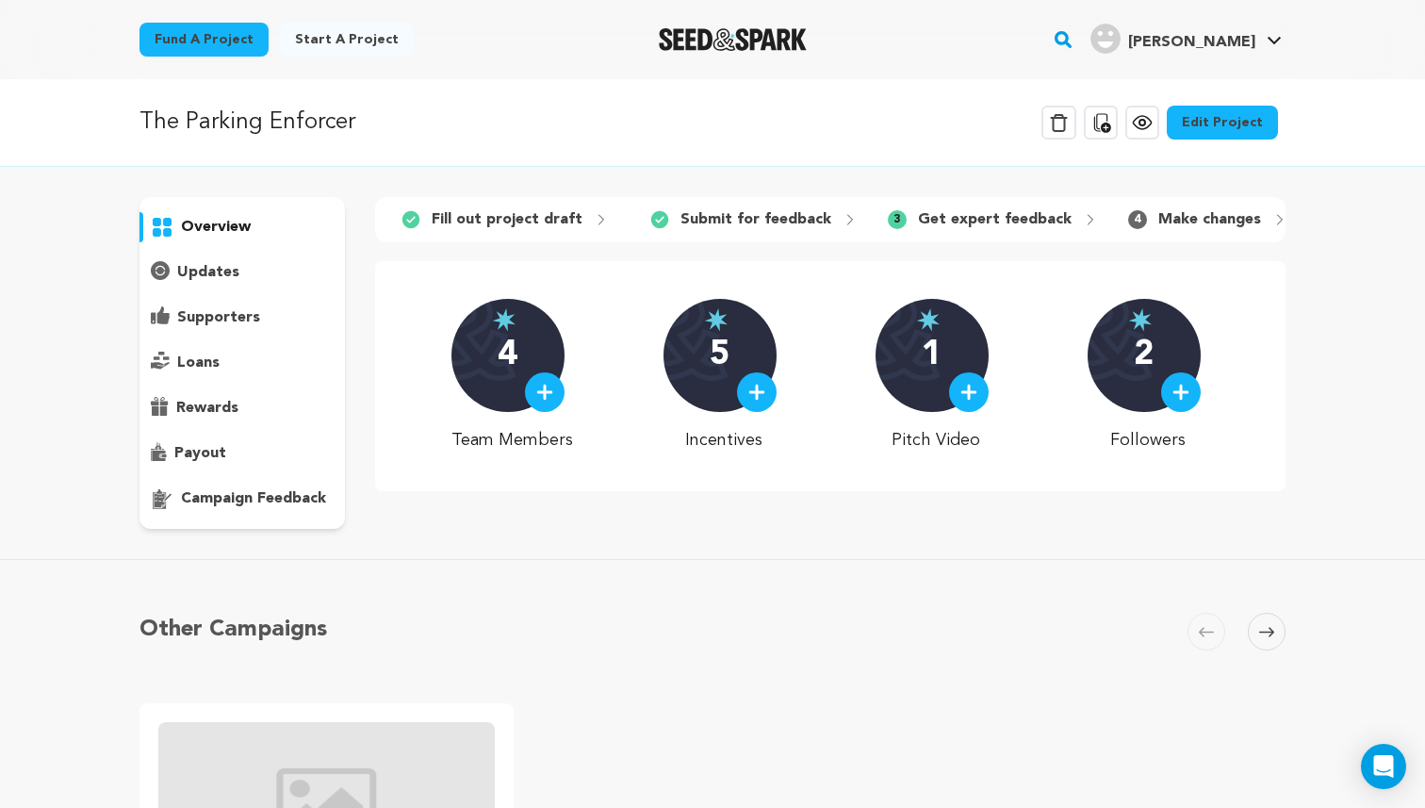
click at [955, 217] on p "Get expert feedback" at bounding box center [995, 219] width 154 height 23
click at [888, 221] on span "3" at bounding box center [897, 219] width 19 height 19
click at [200, 270] on p "updates" at bounding box center [208, 272] width 62 height 23
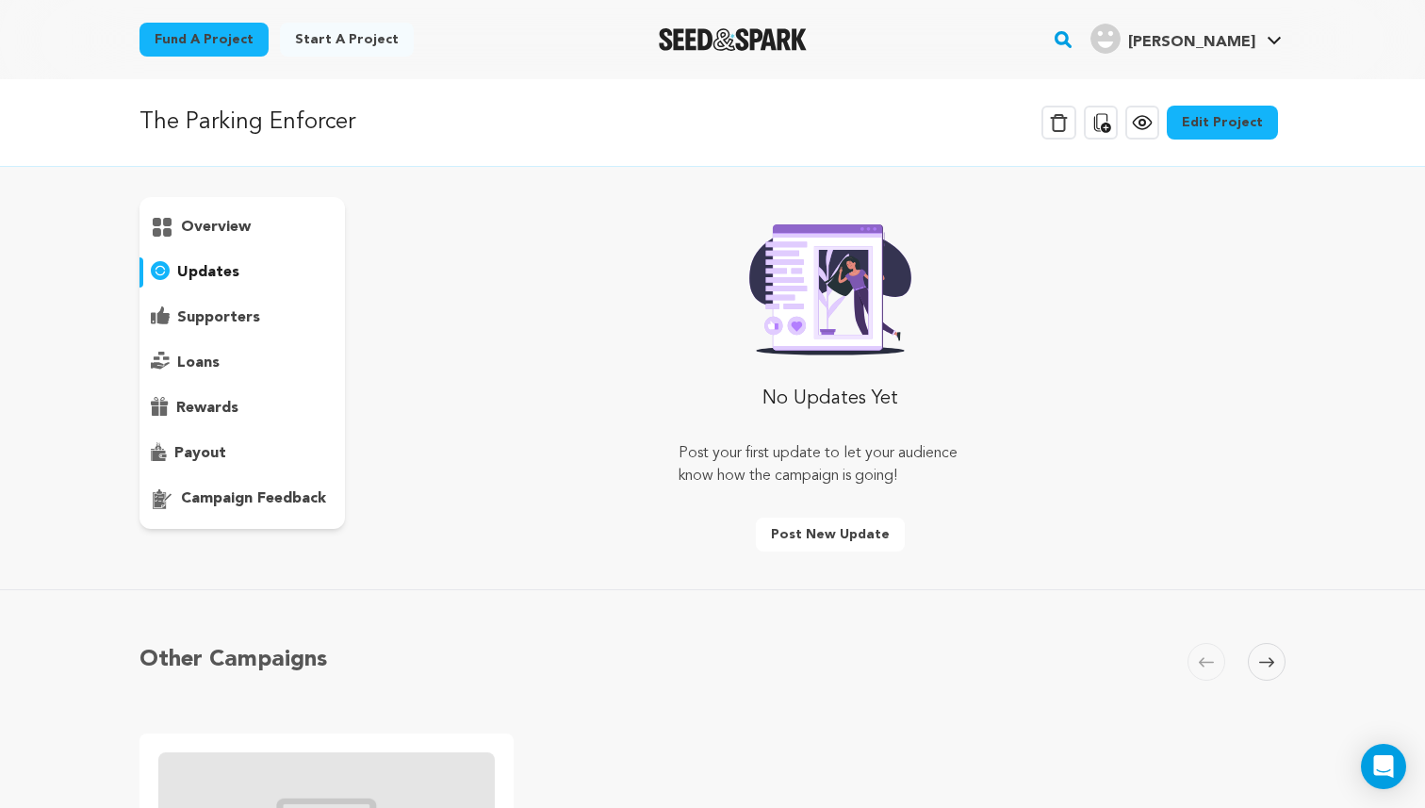
click at [204, 319] on p "supporters" at bounding box center [218, 317] width 83 height 23
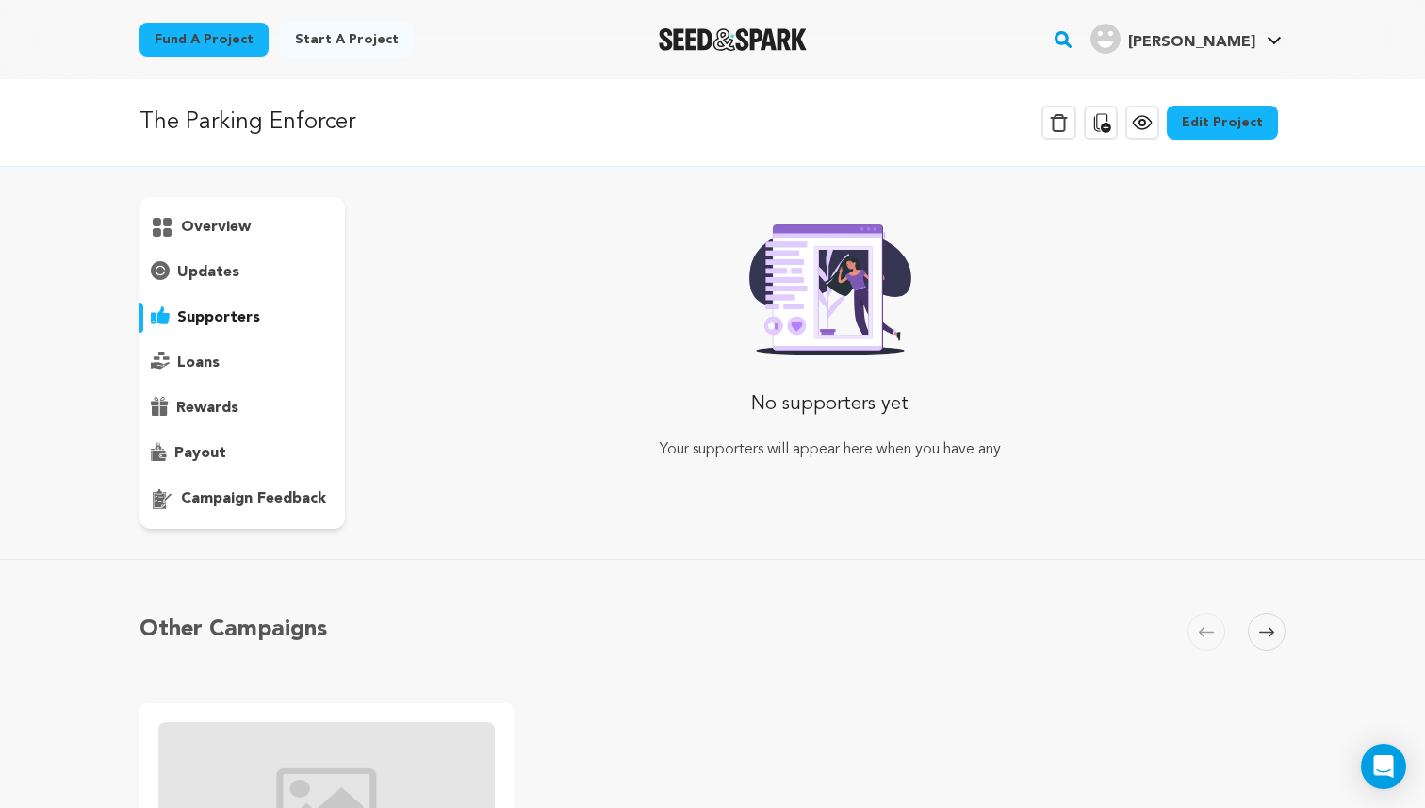
click at [200, 368] on p "loans" at bounding box center [198, 362] width 42 height 23
click at [196, 409] on p "rewards" at bounding box center [207, 408] width 62 height 23
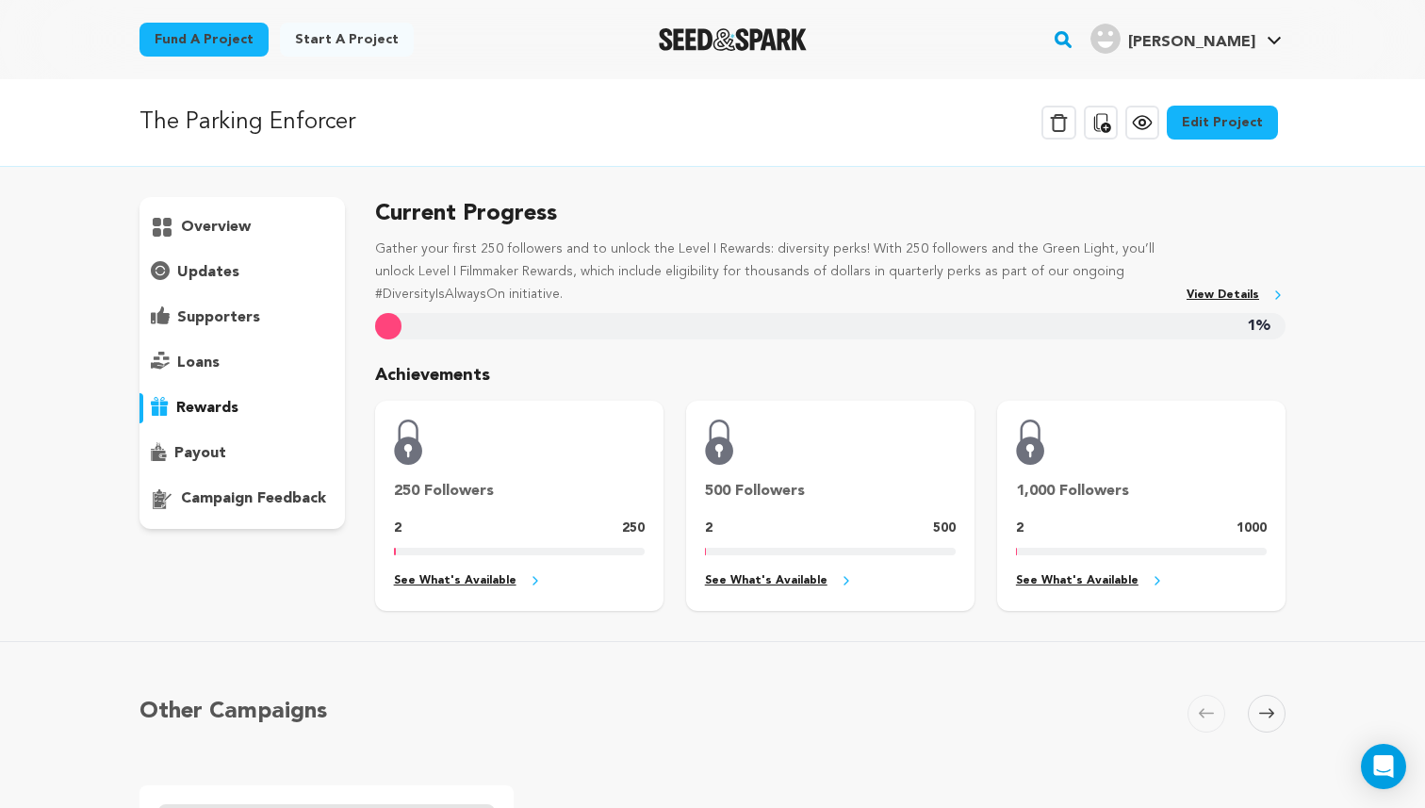
click at [221, 498] on p "campaign feedback" at bounding box center [253, 498] width 145 height 23
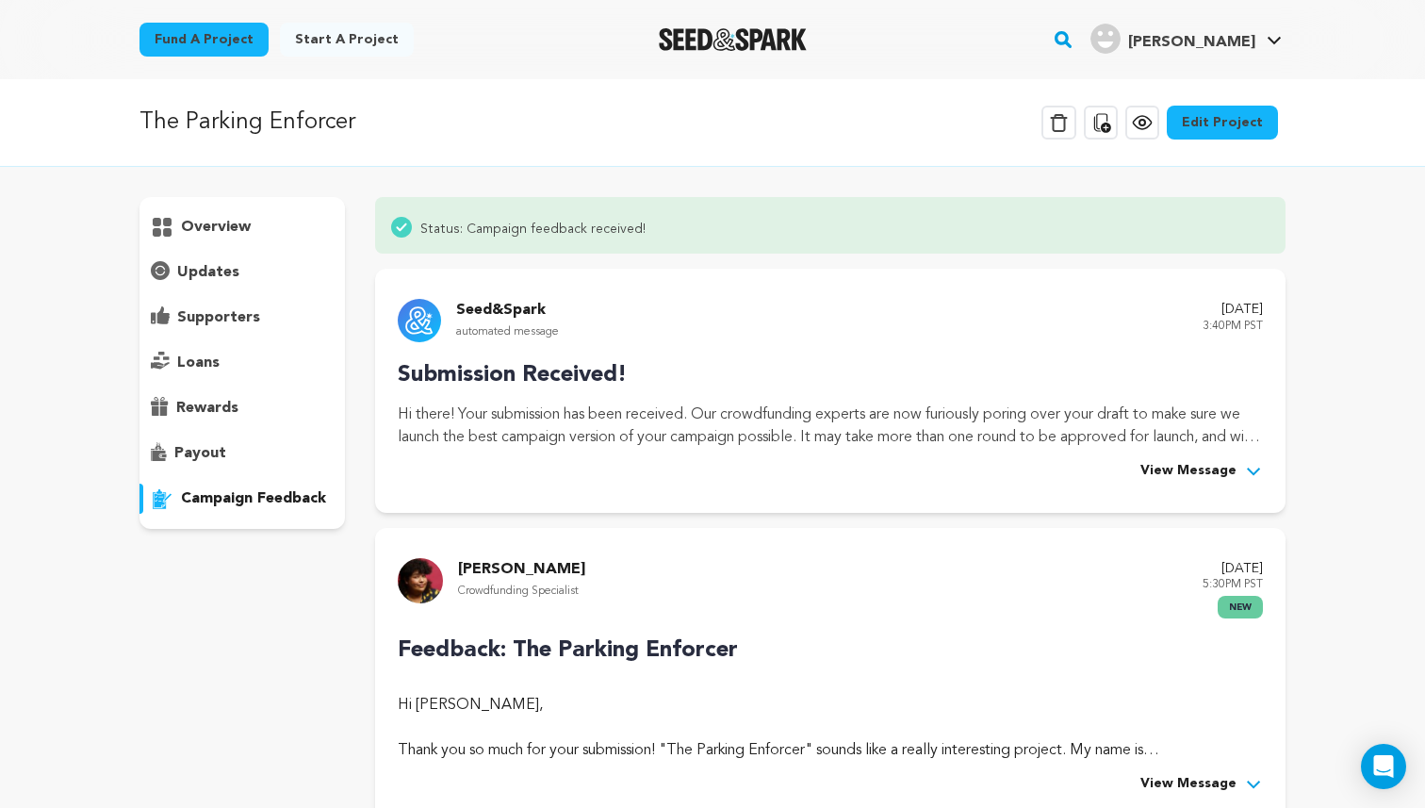
click at [1213, 473] on span "View Message" at bounding box center [1188, 471] width 96 height 23
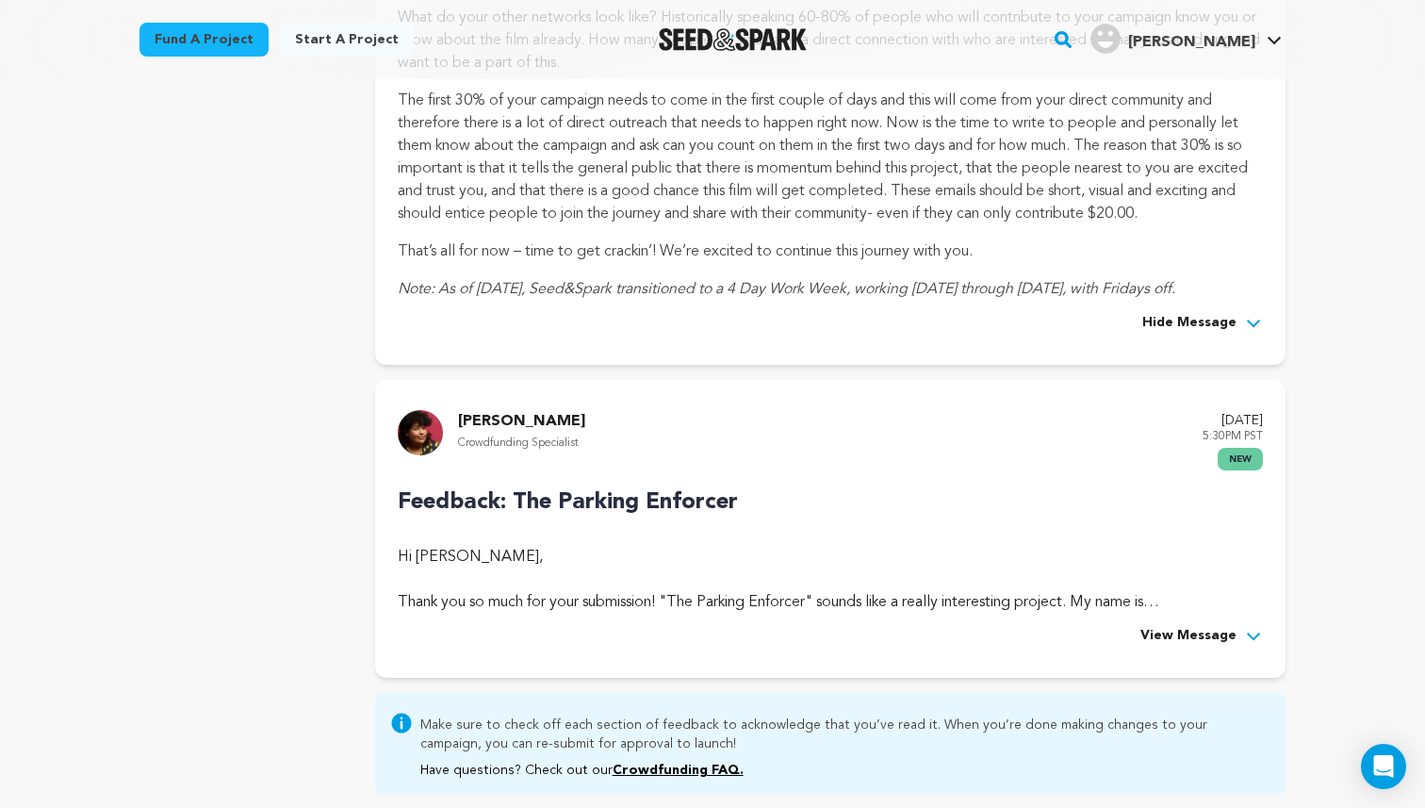
scroll to position [774, 0]
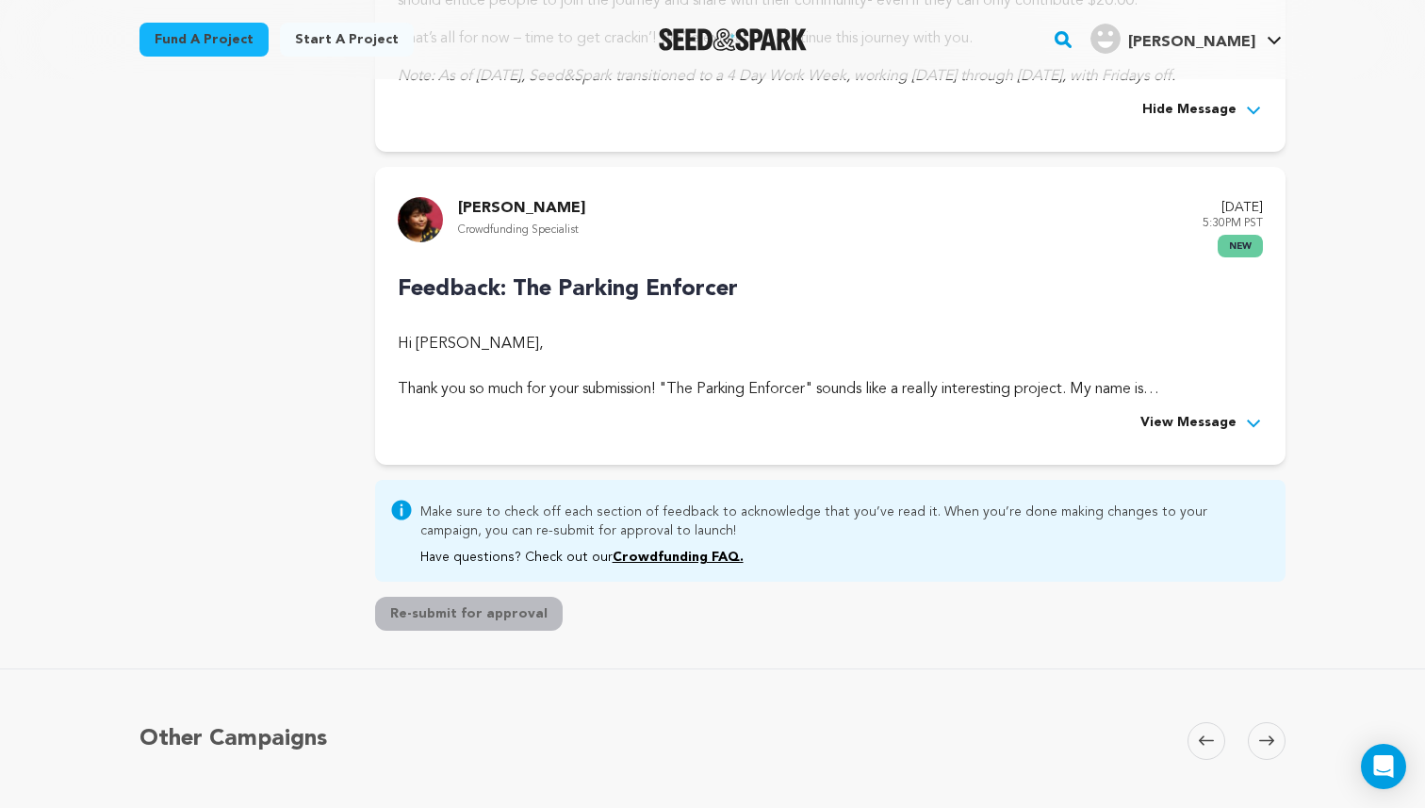
click at [1185, 414] on span "View Message" at bounding box center [1188, 423] width 96 height 23
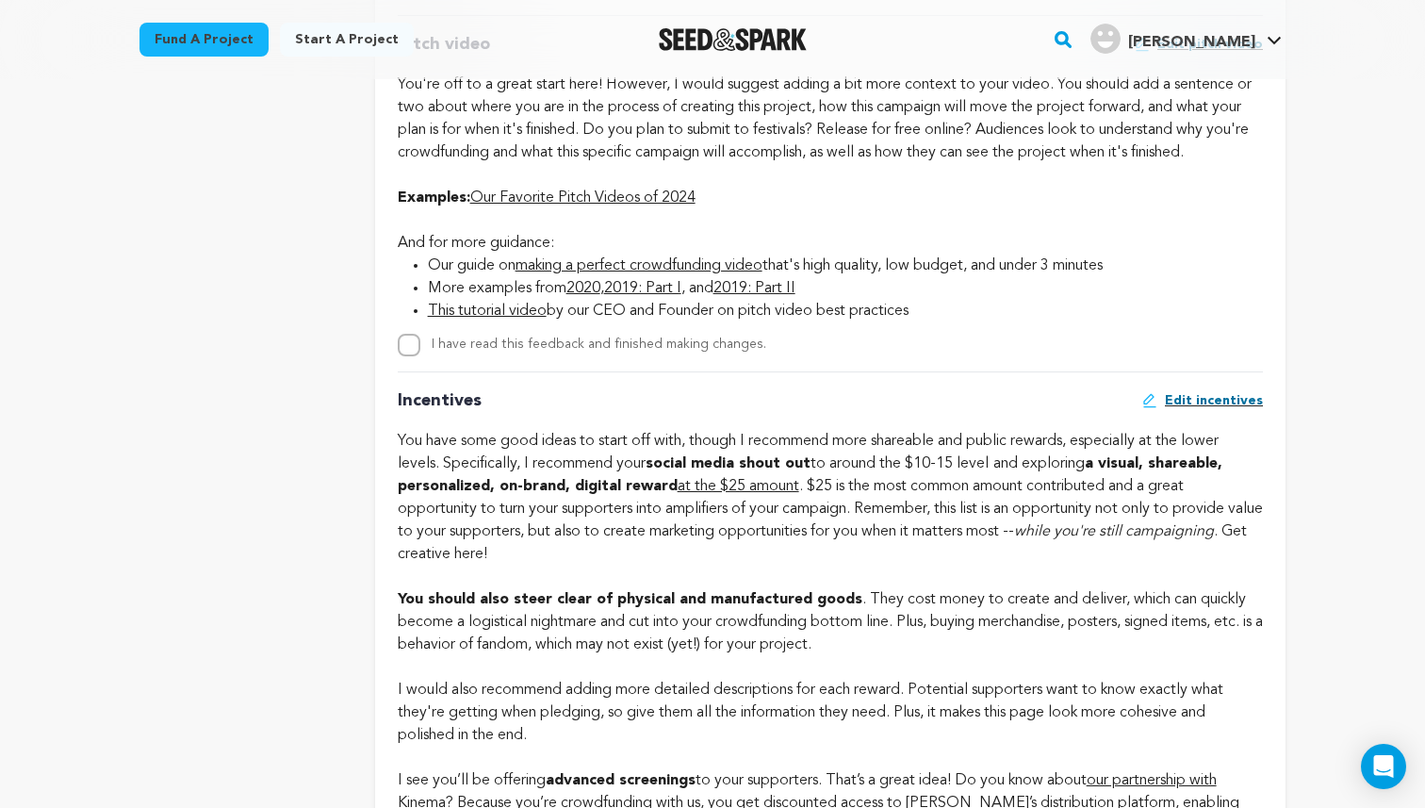
scroll to position [1989, 0]
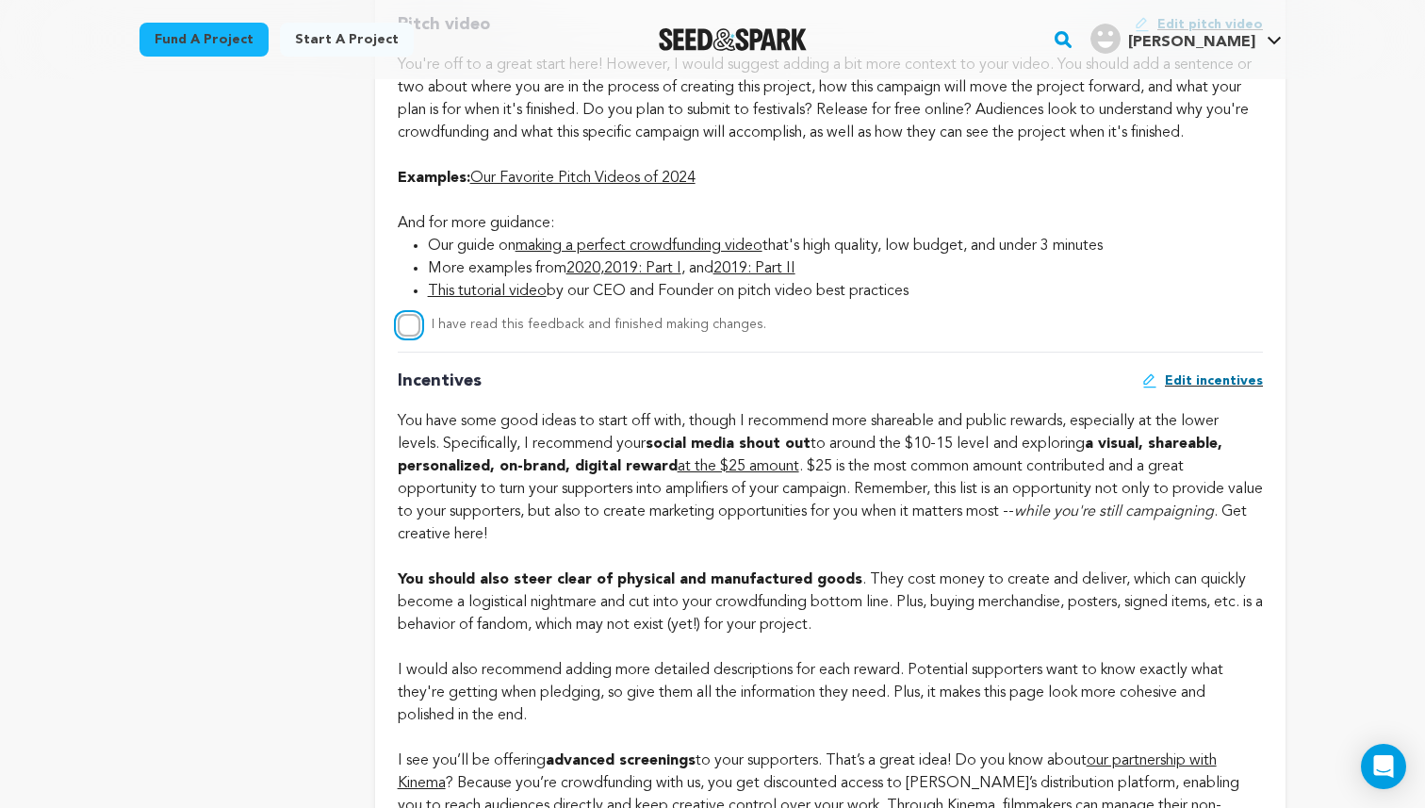
click at [407, 329] on input "I have read this feedback and finished making changes." at bounding box center [409, 325] width 23 height 23
checkbox input "true"
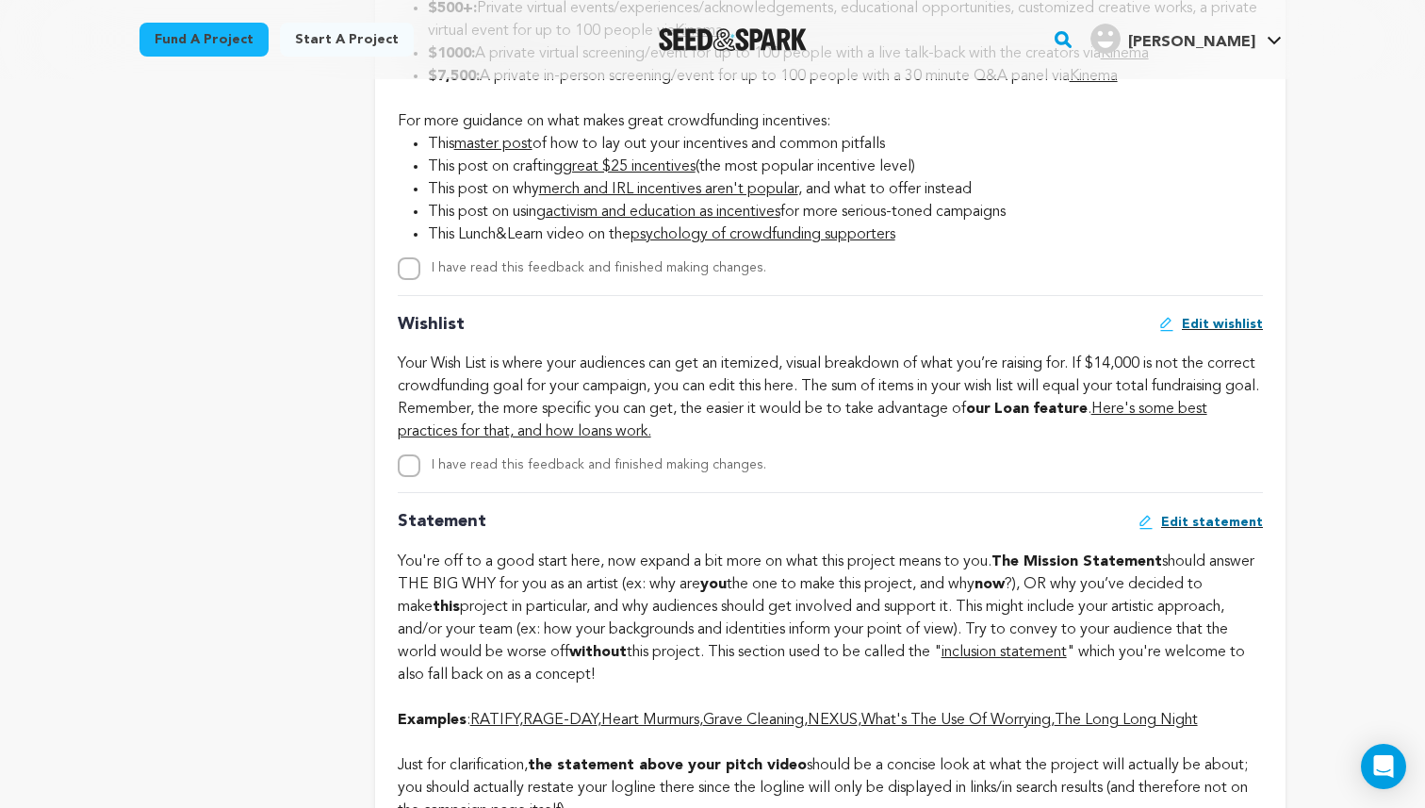
scroll to position [3288, 0]
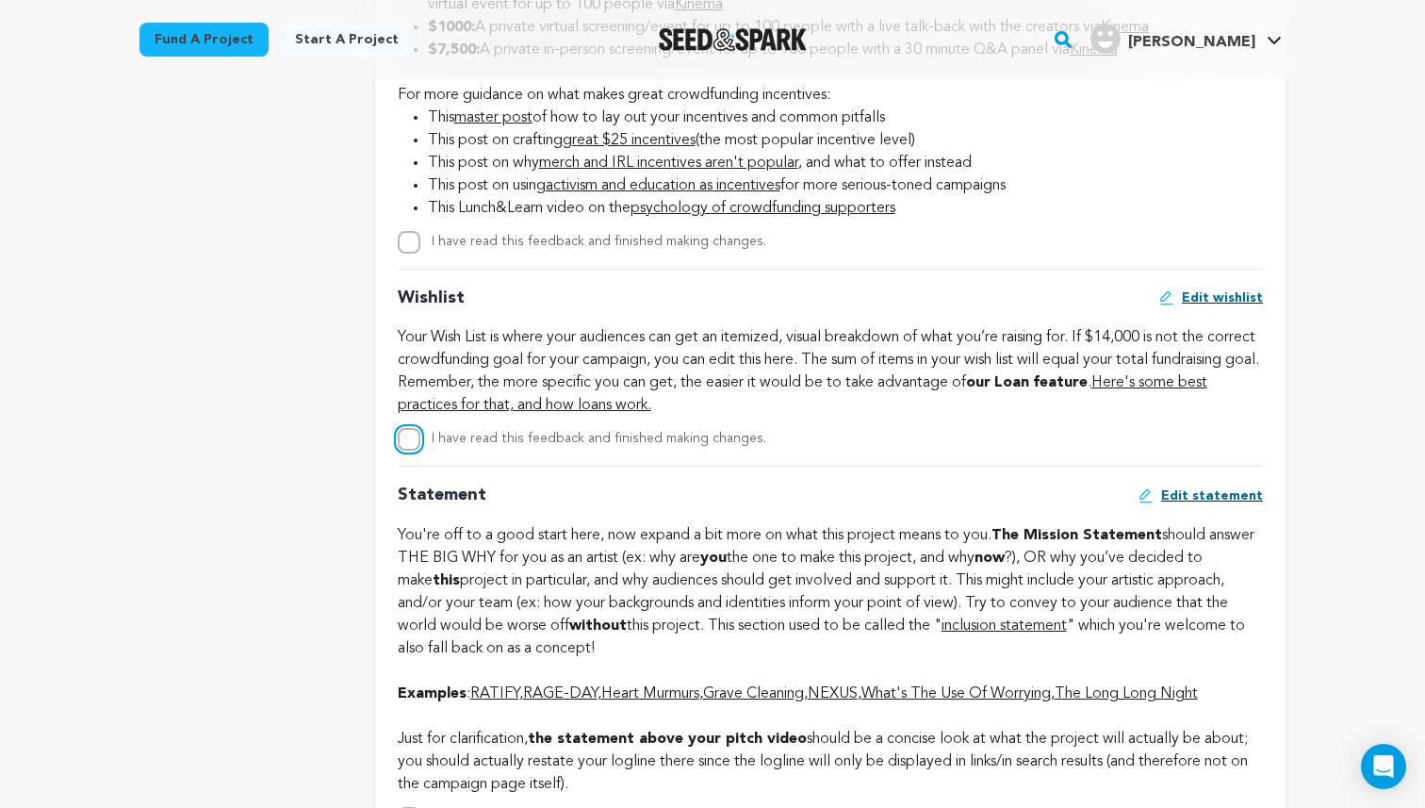
click at [407, 431] on input "I have read this feedback and finished making changes." at bounding box center [409, 439] width 23 height 23
checkbox input "true"
click at [420, 233] on div "I have read this feedback and finished making changes." at bounding box center [830, 242] width 865 height 23
click at [410, 246] on input "I have read this feedback and finished making changes." at bounding box center [409, 242] width 23 height 23
checkbox input "true"
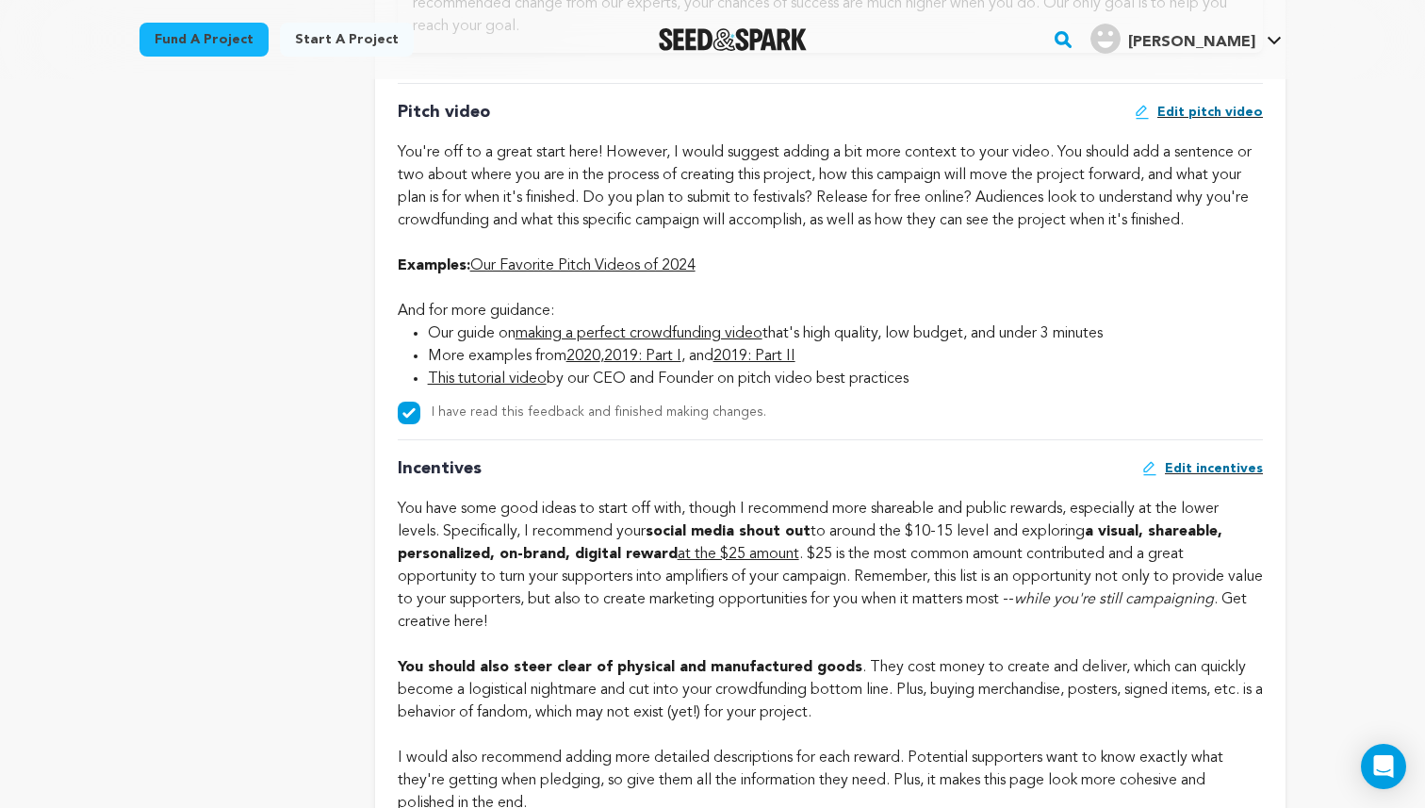
scroll to position [1940, 0]
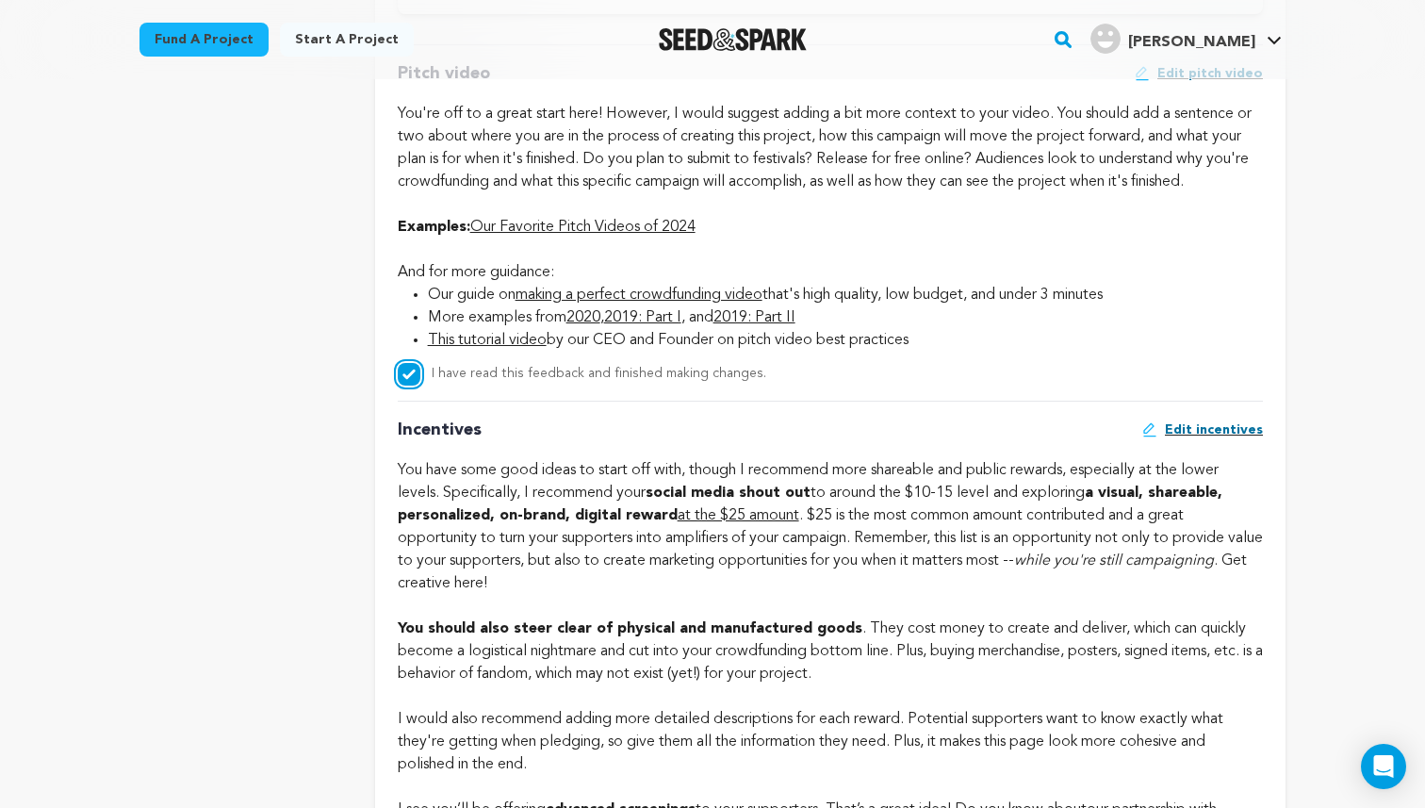
click at [411, 374] on input "I have read this feedback and finished making changes." at bounding box center [409, 374] width 23 height 23
checkbox input "false"
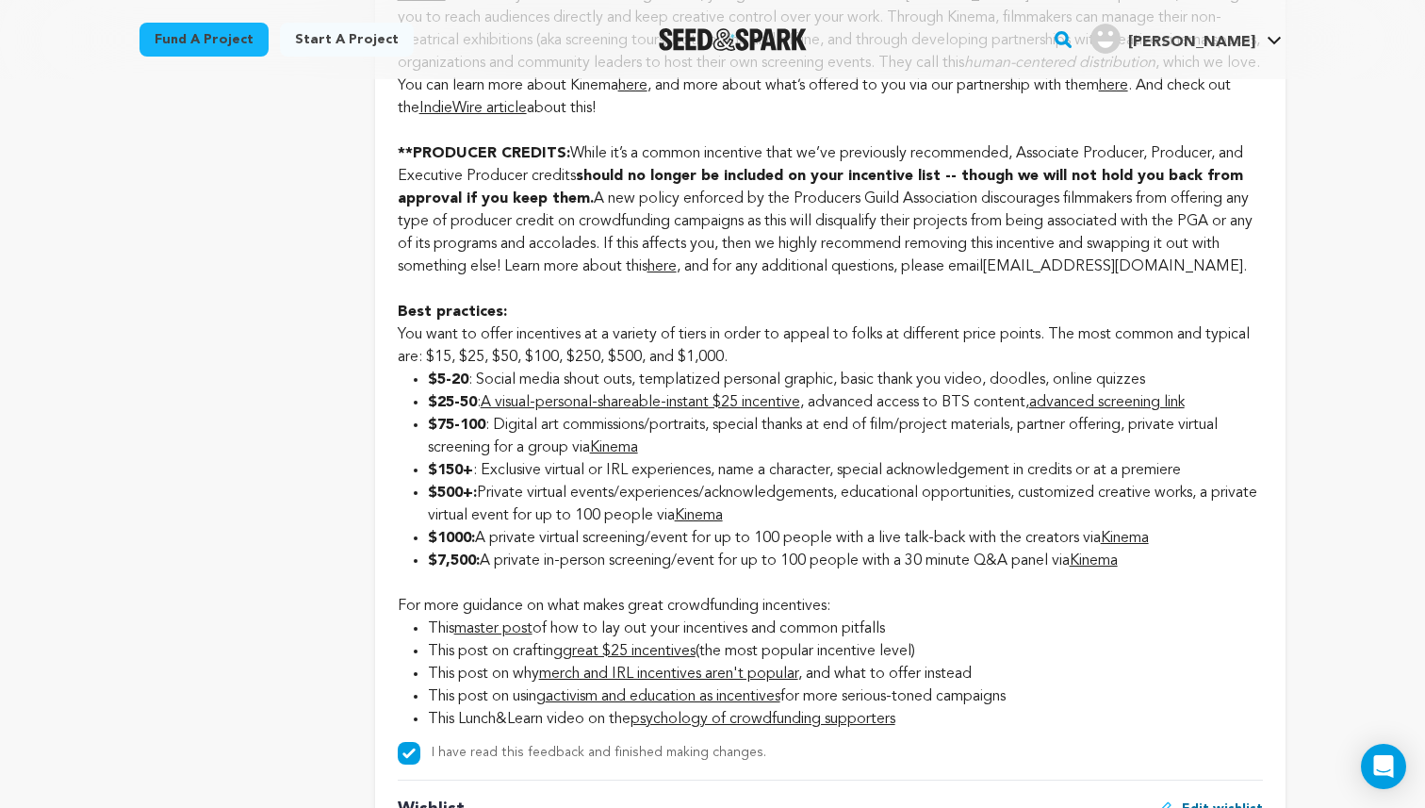
scroll to position [3010, 0]
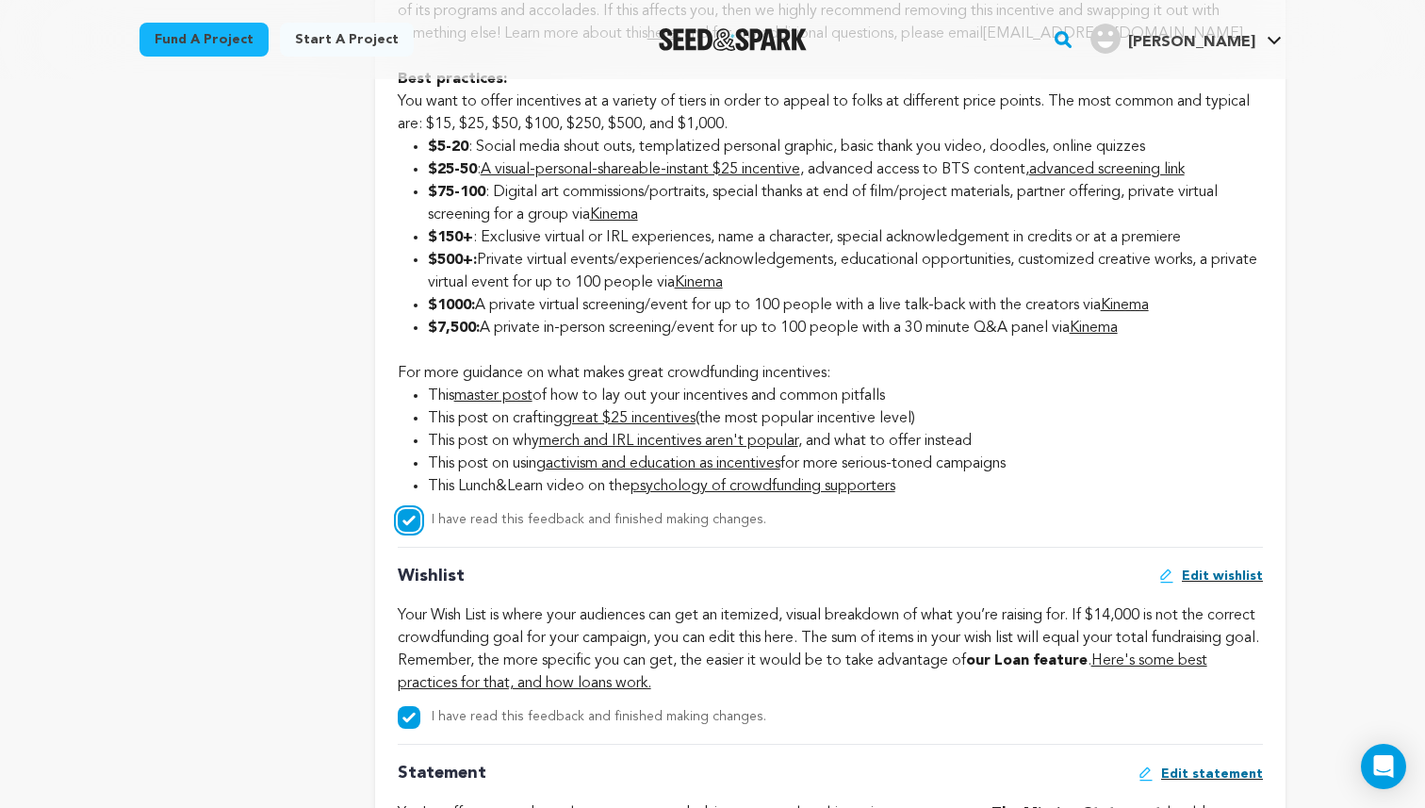
click at [403, 522] on input "I have read this feedback and finished making changes." at bounding box center [409, 520] width 23 height 23
checkbox input "false"
click at [409, 725] on input "I have read this feedback and finished making changes." at bounding box center [409, 717] width 23 height 23
checkbox input "false"
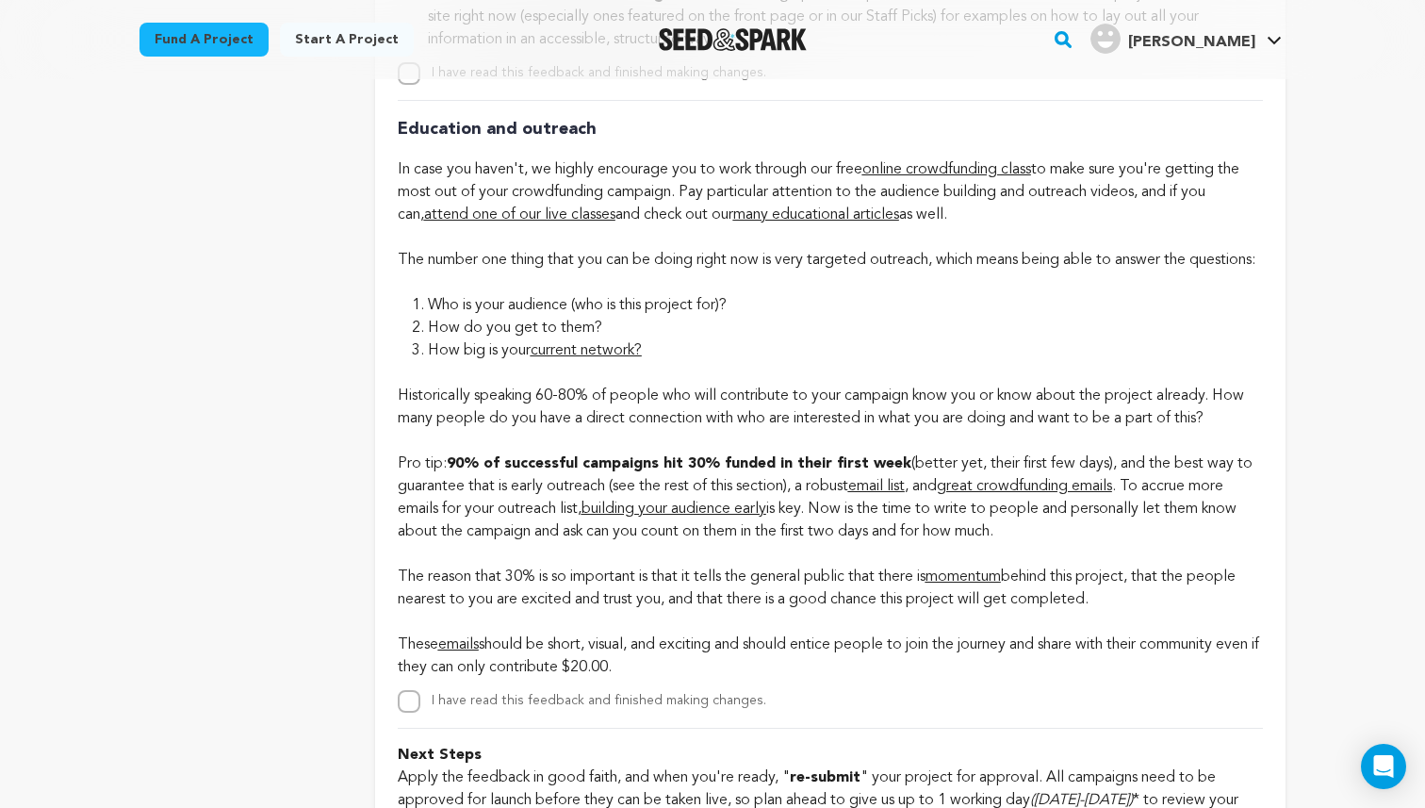
scroll to position [4896, 0]
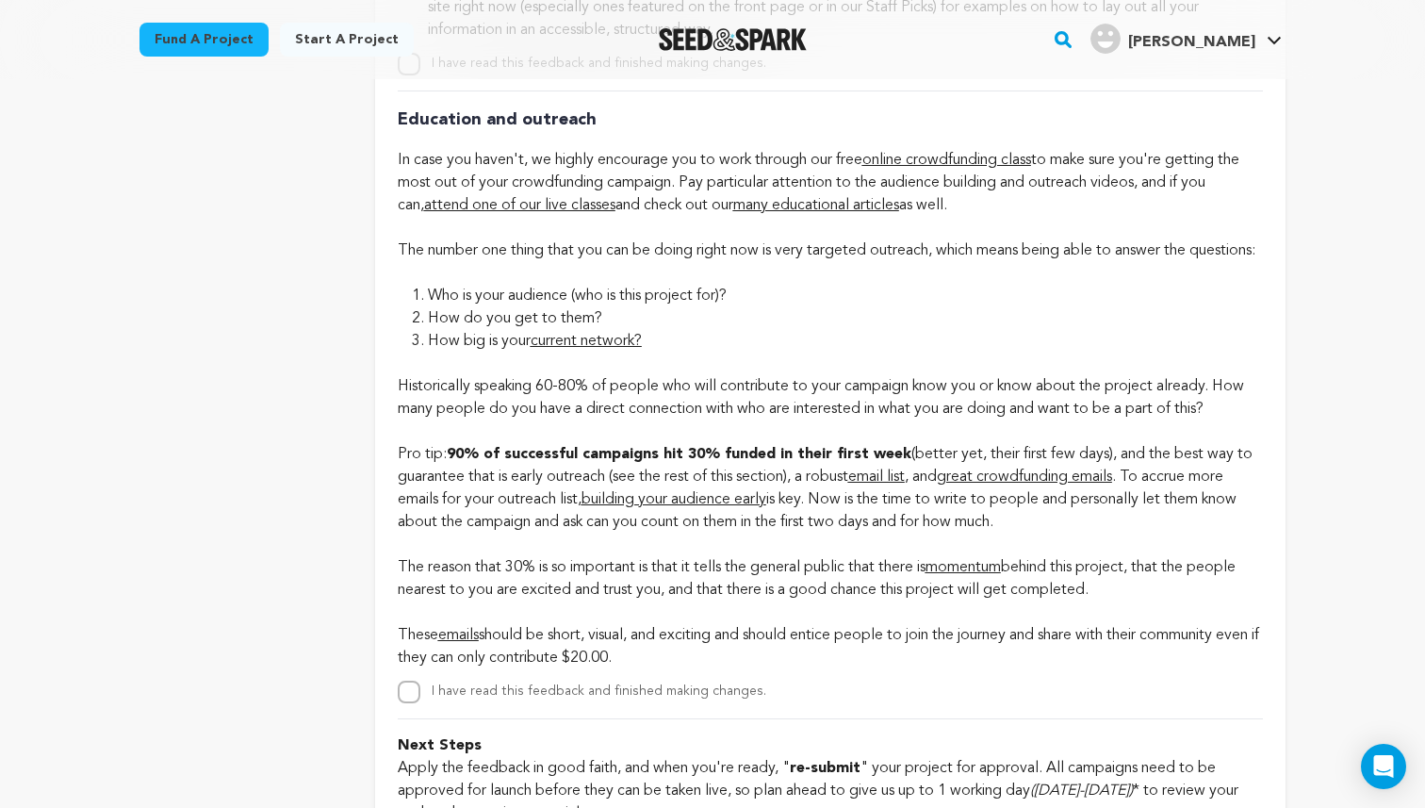
click at [937, 162] on span "online crowdfunding class" at bounding box center [946, 160] width 169 height 15
